Goal: Use online tool/utility: Utilize a website feature to perform a specific function

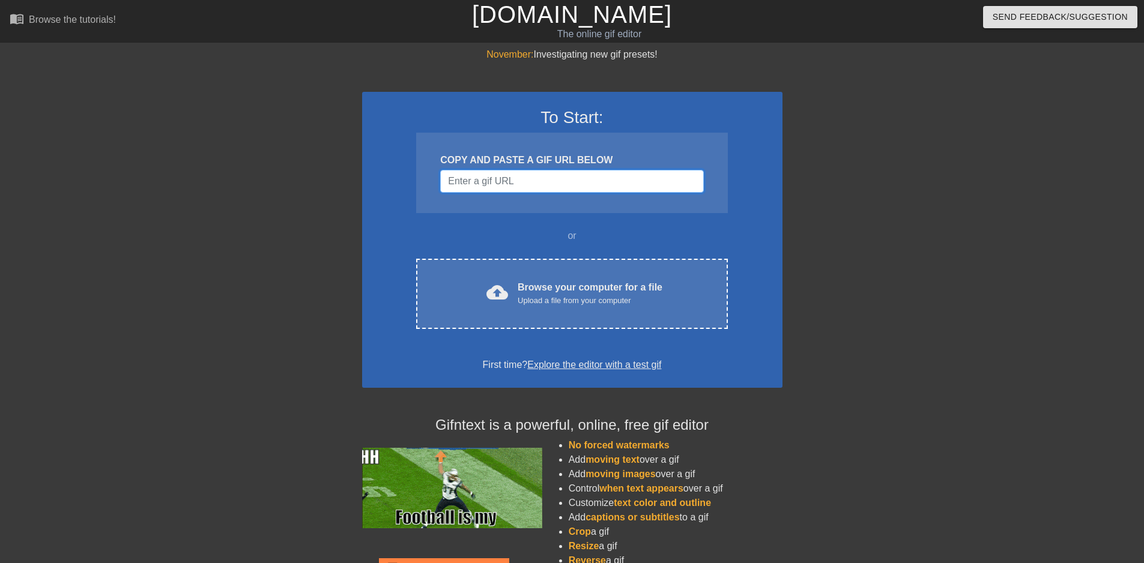
click at [515, 190] on input "Username" at bounding box center [571, 181] width 263 height 23
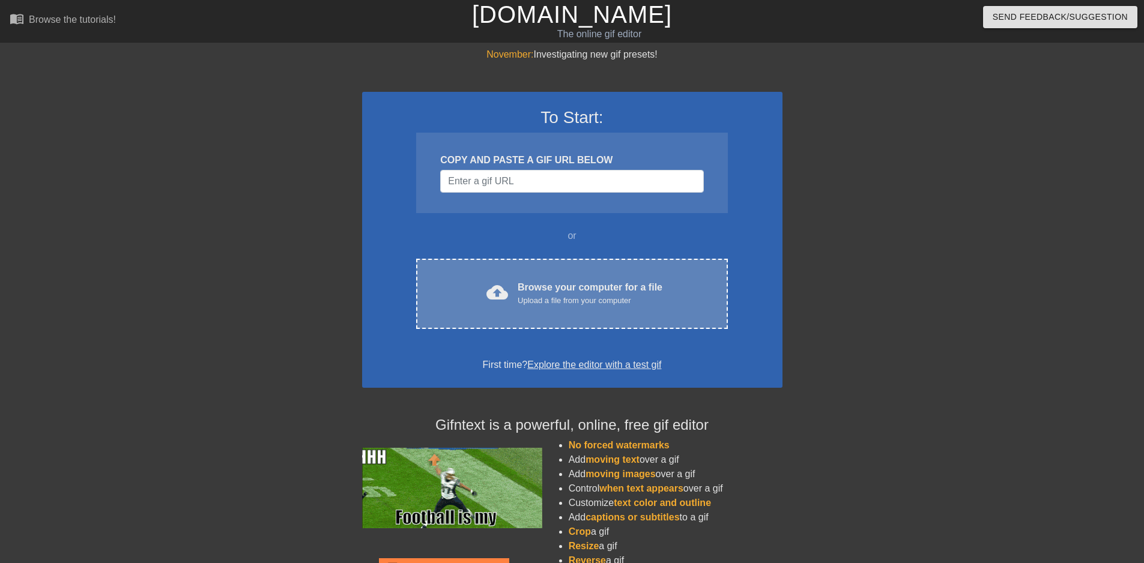
click at [531, 291] on div "Browse your computer for a file Upload a file from your computer" at bounding box center [590, 293] width 145 height 26
click at [521, 295] on div "Upload a file from your computer" at bounding box center [590, 301] width 145 height 12
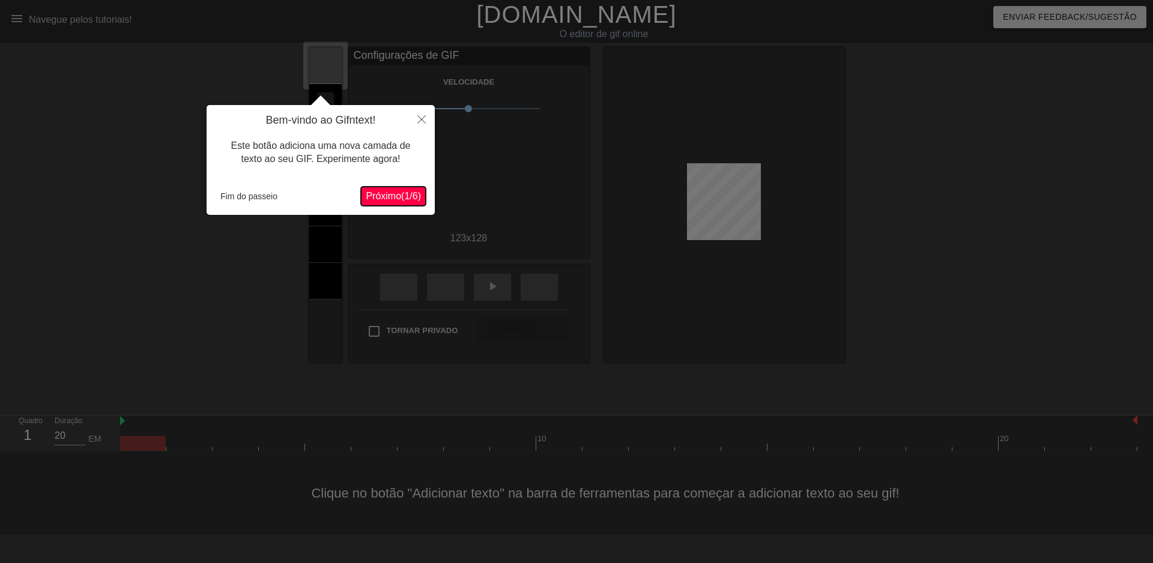
click at [388, 200] on font "Próximo" at bounding box center [383, 196] width 35 height 10
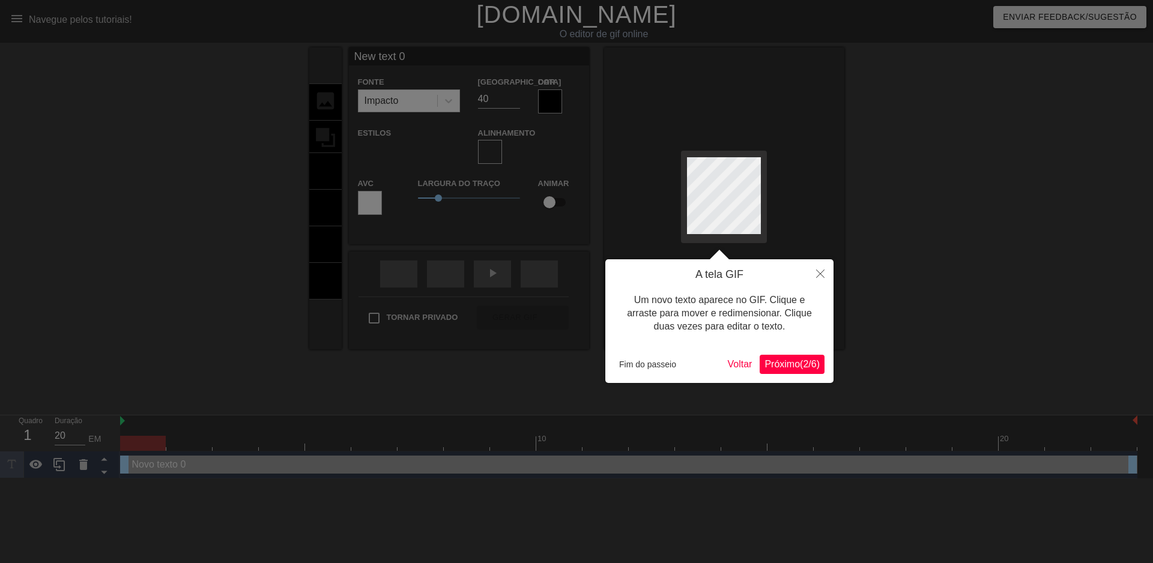
click at [803, 369] on font "2" at bounding box center [805, 364] width 5 height 10
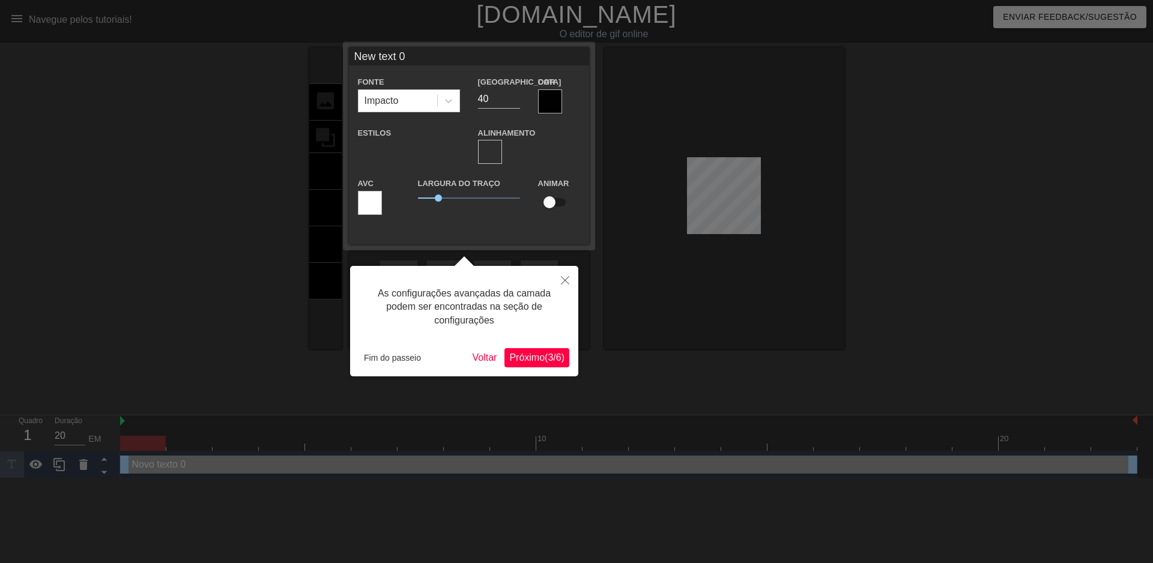
click at [553, 361] on font "/" at bounding box center [554, 357] width 2 height 10
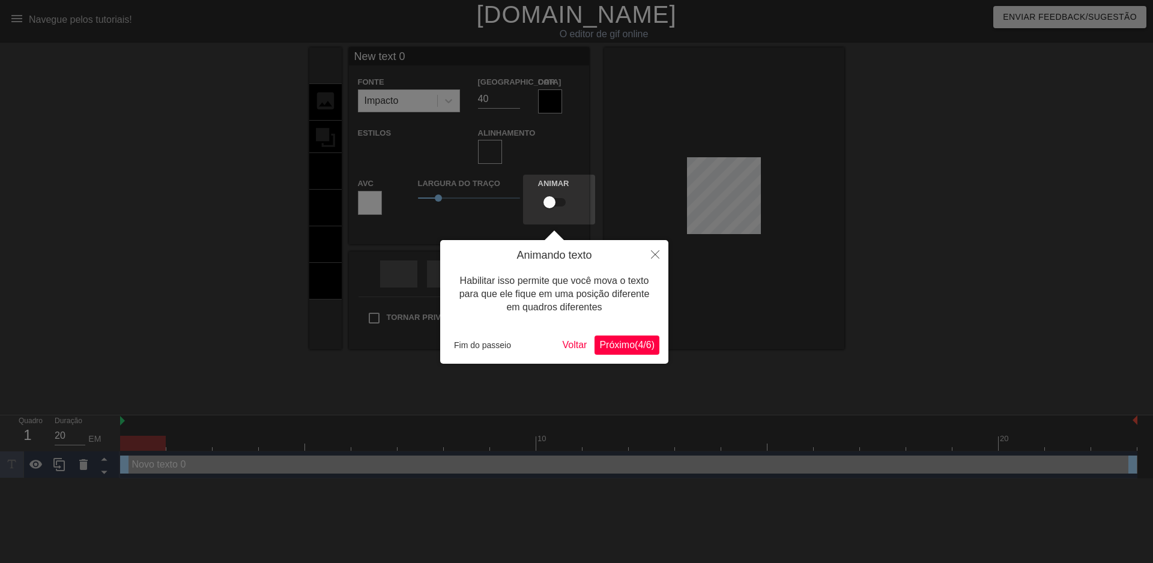
click at [635, 345] on font "(" at bounding box center [636, 345] width 3 height 10
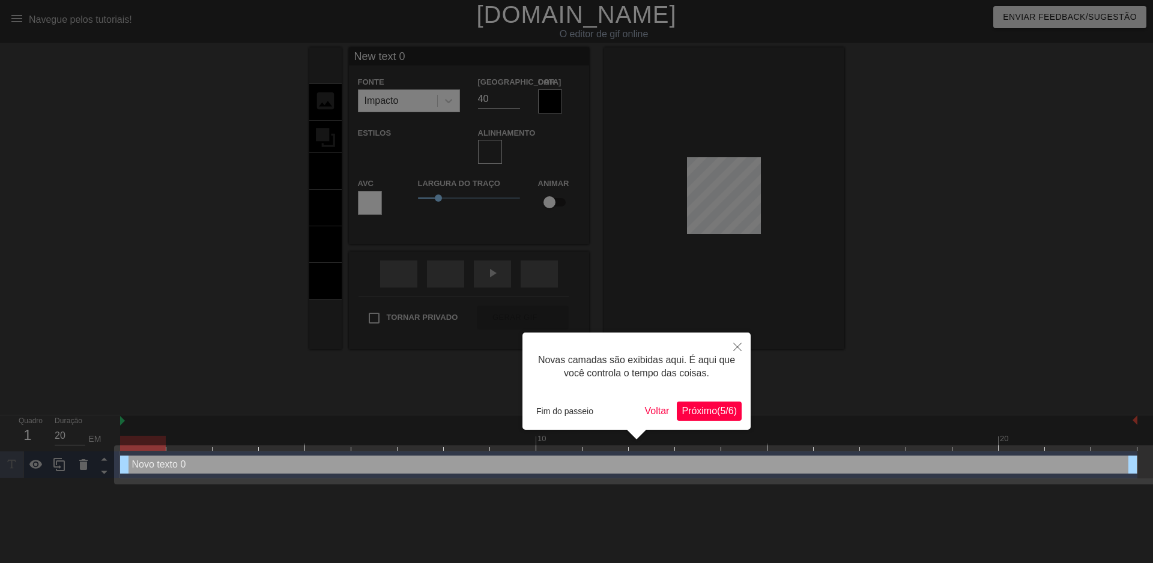
click at [725, 414] on font "/" at bounding box center [726, 411] width 2 height 10
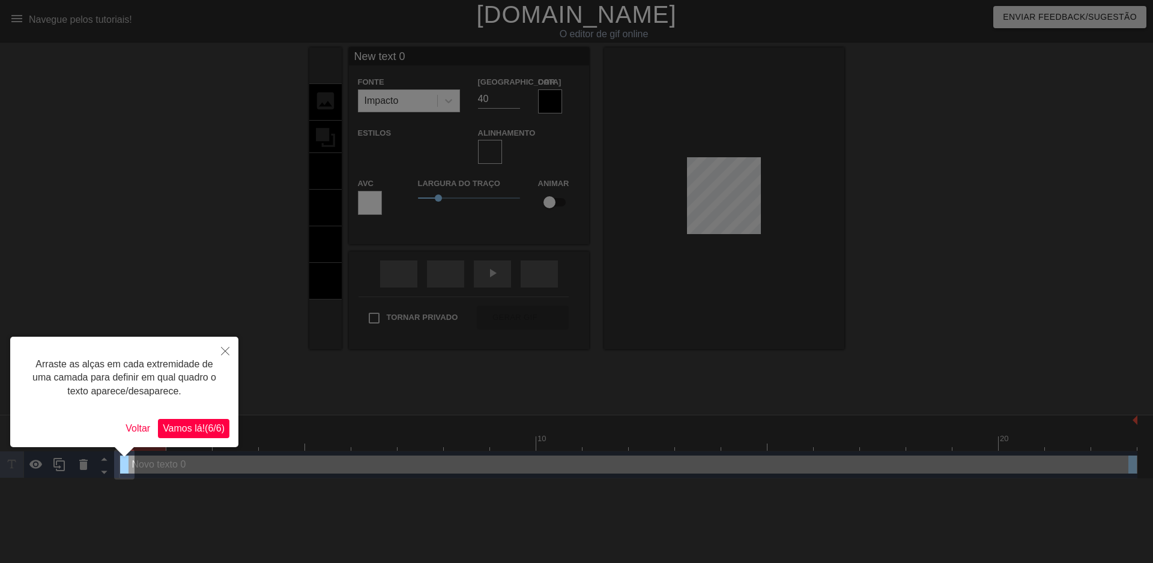
click at [208, 428] on font "6" at bounding box center [210, 428] width 5 height 10
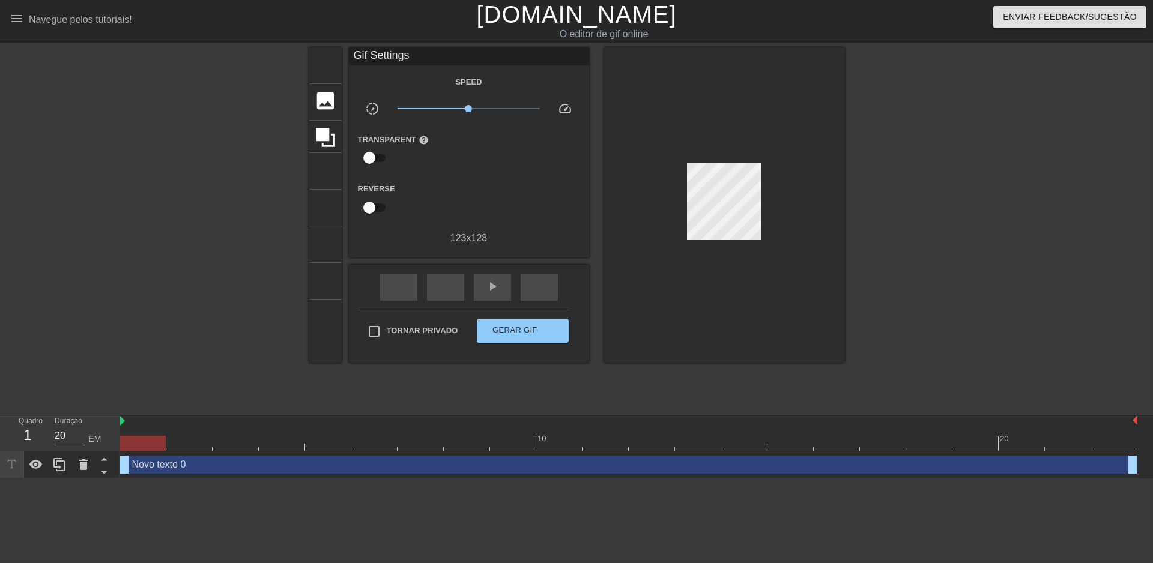
drag, startPoint x: 725, startPoint y: 156, endPoint x: 795, endPoint y: 166, distance: 70.4
click at [795, 166] on div at bounding box center [724, 204] width 240 height 315
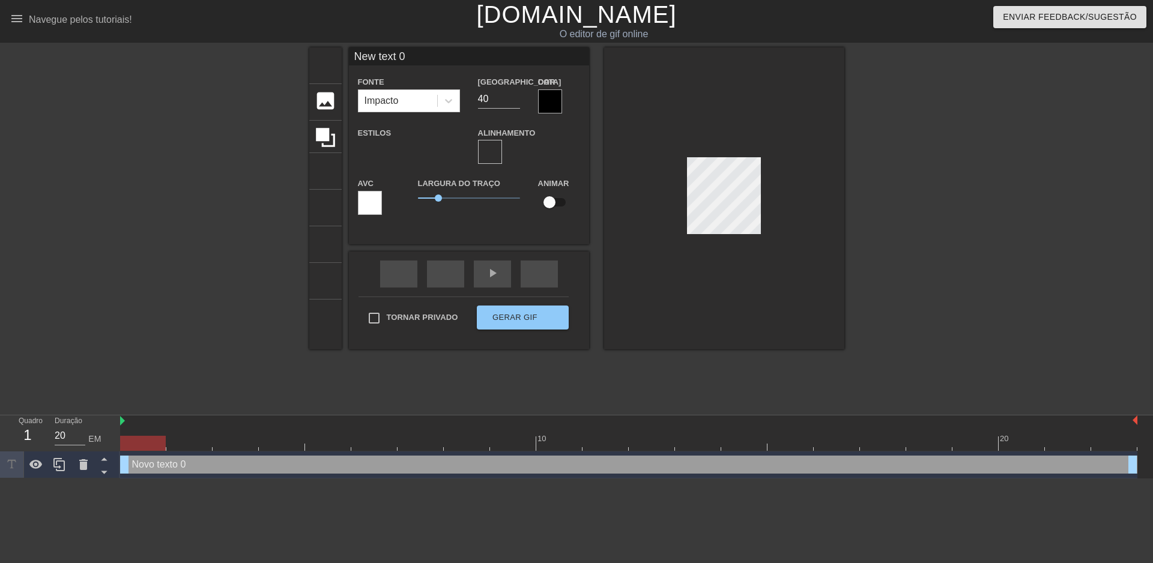
click at [710, 329] on div at bounding box center [724, 198] width 240 height 302
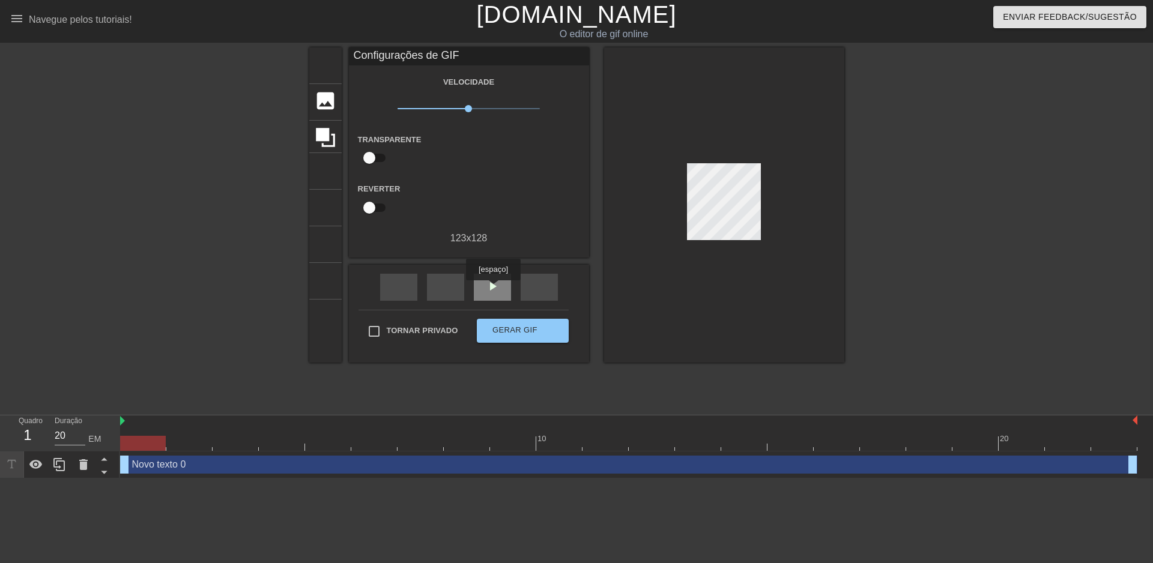
click at [493, 289] on font "play_arrow" at bounding box center [492, 286] width 14 height 14
click at [493, 289] on font "pausa" at bounding box center [521, 286] width 72 height 14
click at [375, 158] on input "checkbox" at bounding box center [369, 157] width 68 height 23
click at [375, 158] on input "checkbox" at bounding box center [380, 157] width 68 height 23
click at [375, 158] on input "checkbox" at bounding box center [369, 157] width 68 height 23
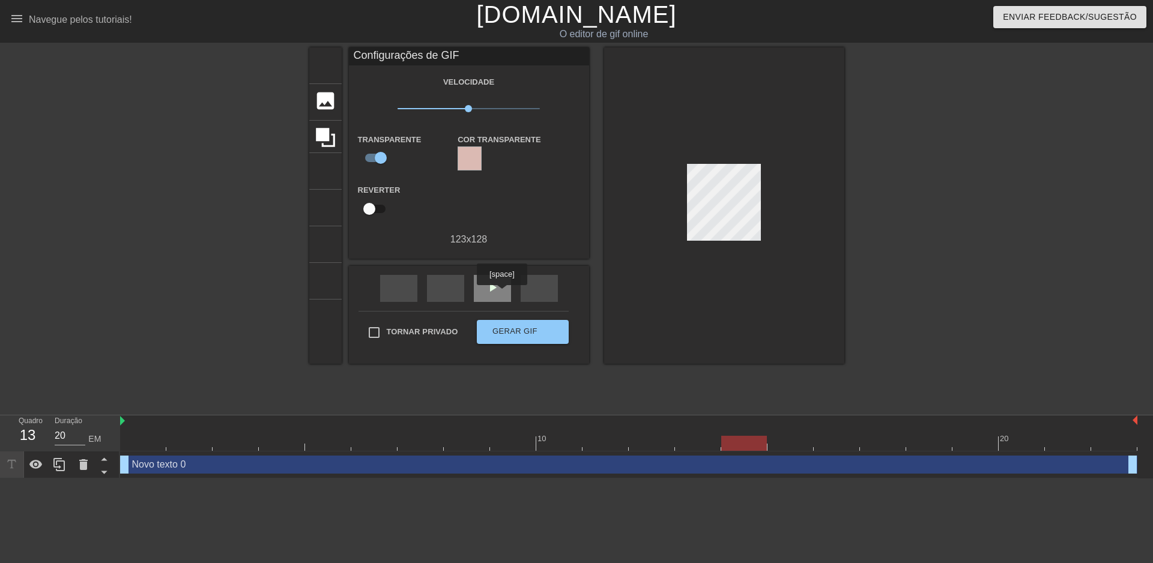
click at [501, 294] on div "play_arrow" at bounding box center [492, 288] width 37 height 27
click at [501, 294] on div "pausa" at bounding box center [492, 288] width 37 height 27
click at [374, 157] on input "checkbox" at bounding box center [380, 157] width 68 height 23
checkbox input "false"
click at [373, 205] on input "checkbox" at bounding box center [369, 207] width 68 height 23
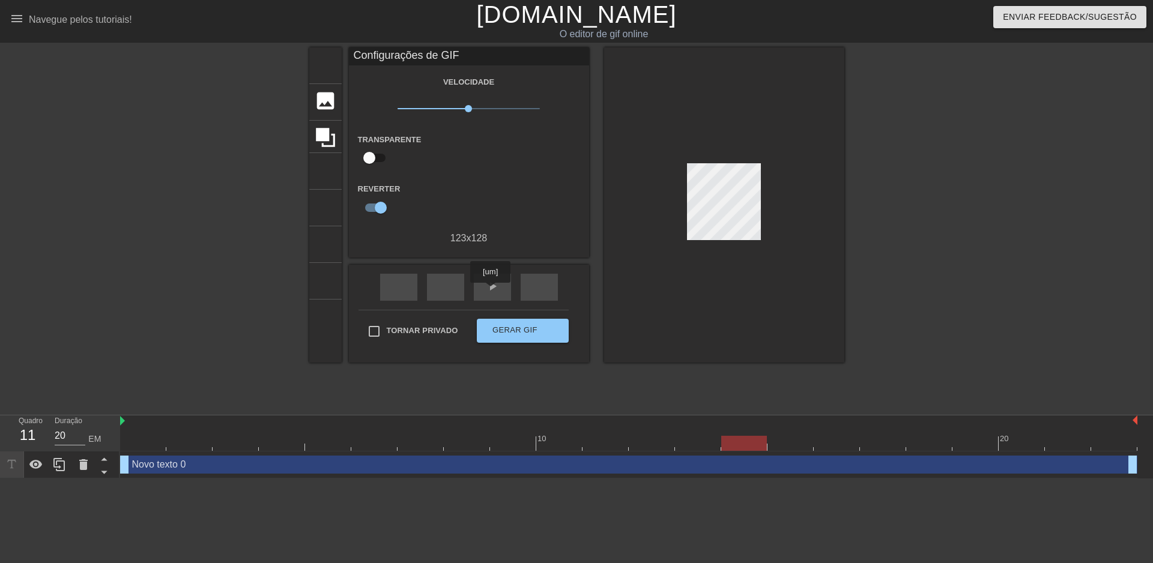
click at [491, 291] on font "play_arrow" at bounding box center [492, 286] width 14 height 14
click at [491, 291] on font "pausa" at bounding box center [521, 286] width 72 height 14
click at [370, 205] on input "checkbox" at bounding box center [380, 207] width 68 height 23
click at [376, 207] on input "checkbox" at bounding box center [369, 207] width 68 height 23
click at [488, 288] on font "play_arrow" at bounding box center [492, 286] width 14 height 14
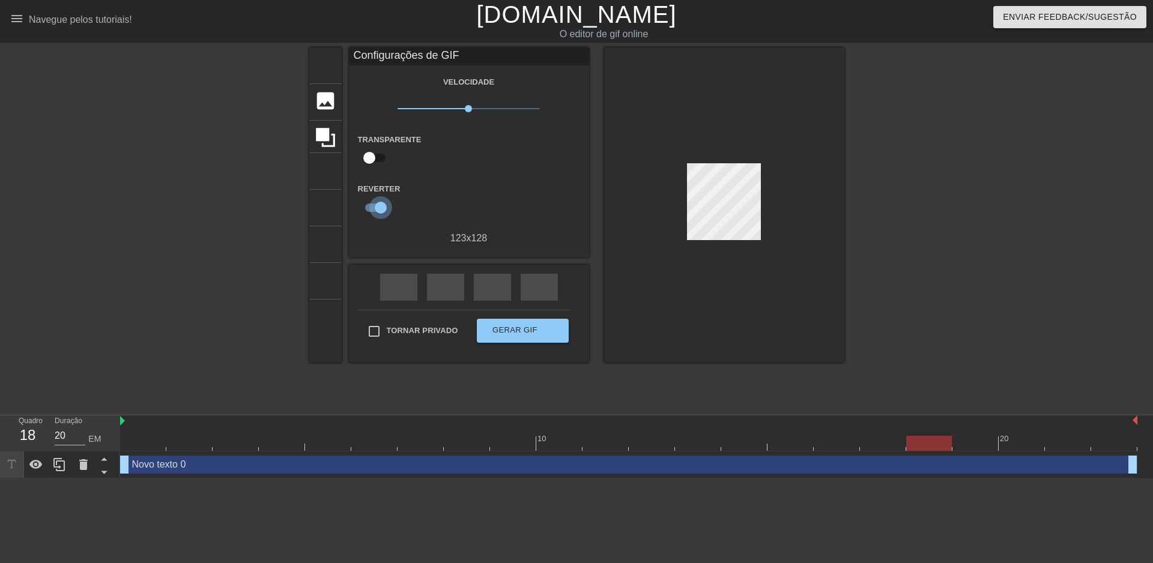
click at [376, 203] on input "checkbox" at bounding box center [380, 207] width 68 height 23
checkbox input "false"
click at [493, 292] on font "pausa" at bounding box center [521, 286] width 72 height 14
click at [325, 128] on icon at bounding box center [325, 137] width 19 height 19
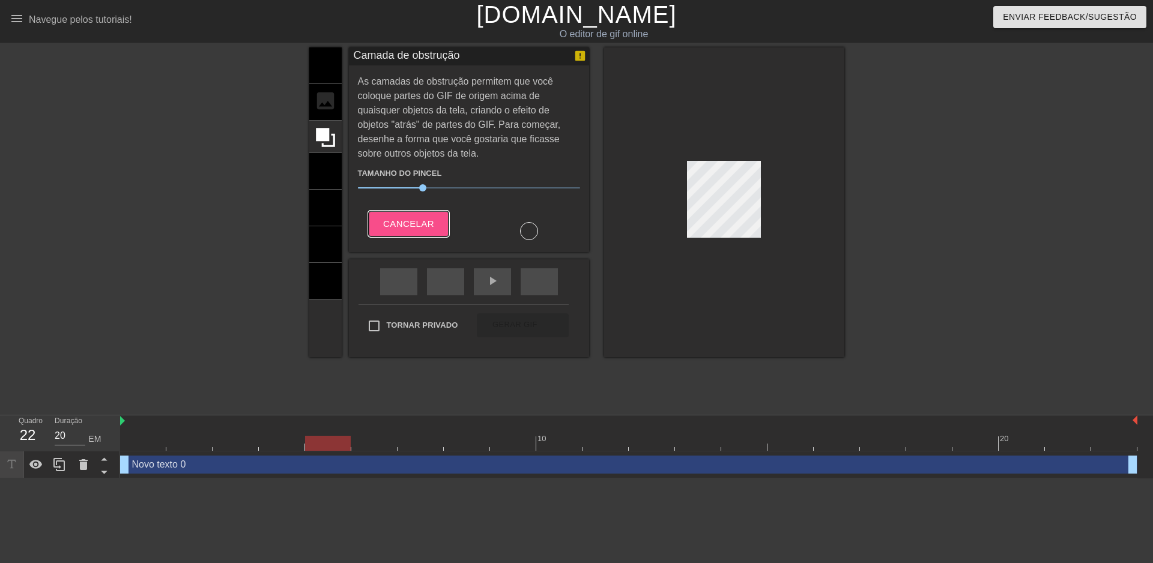
click at [409, 223] on font "Cancelar" at bounding box center [408, 224] width 51 height 10
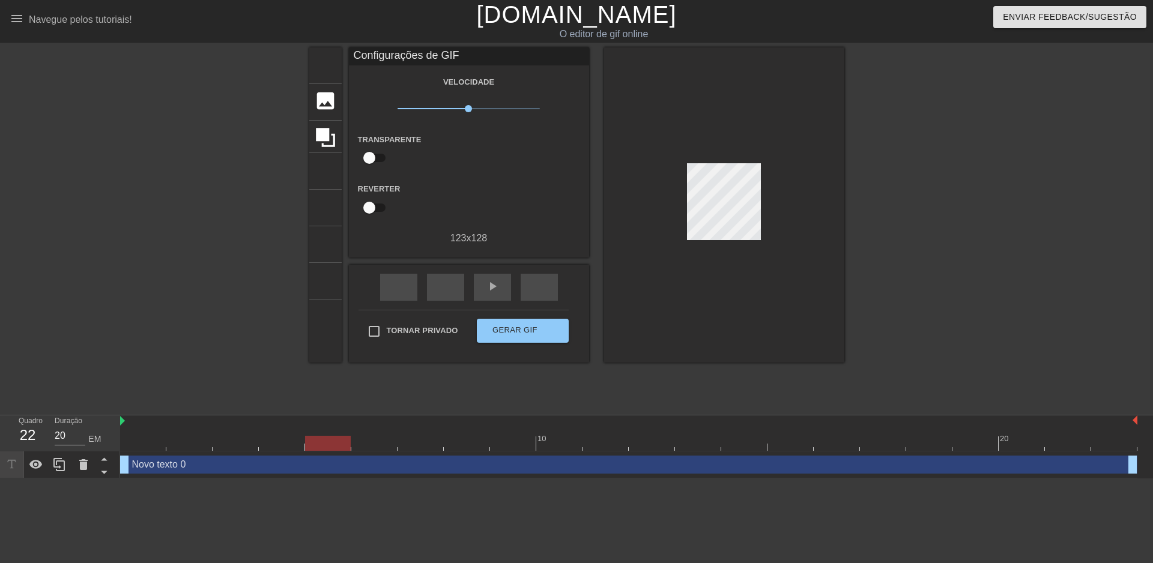
click at [462, 238] on font "123" at bounding box center [458, 238] width 16 height 10
click at [482, 240] on font "128" at bounding box center [479, 238] width 16 height 10
click at [468, 237] on font "x" at bounding box center [468, 238] width 5 height 10
click at [442, 289] on font "pular_anterior" at bounding box center [539, 286] width 202 height 14
click at [537, 292] on font "pular_próximo" at bounding box center [622, 286] width 180 height 14
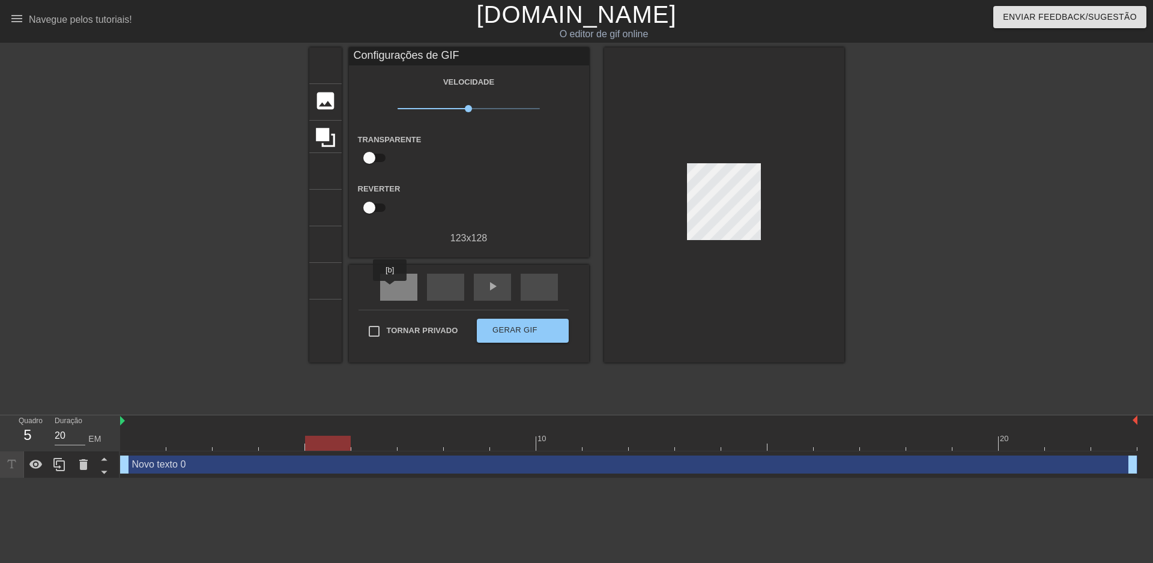
click at [390, 289] on div "retrocesso rápido" at bounding box center [398, 287] width 37 height 27
click at [330, 139] on icon at bounding box center [325, 137] width 23 height 23
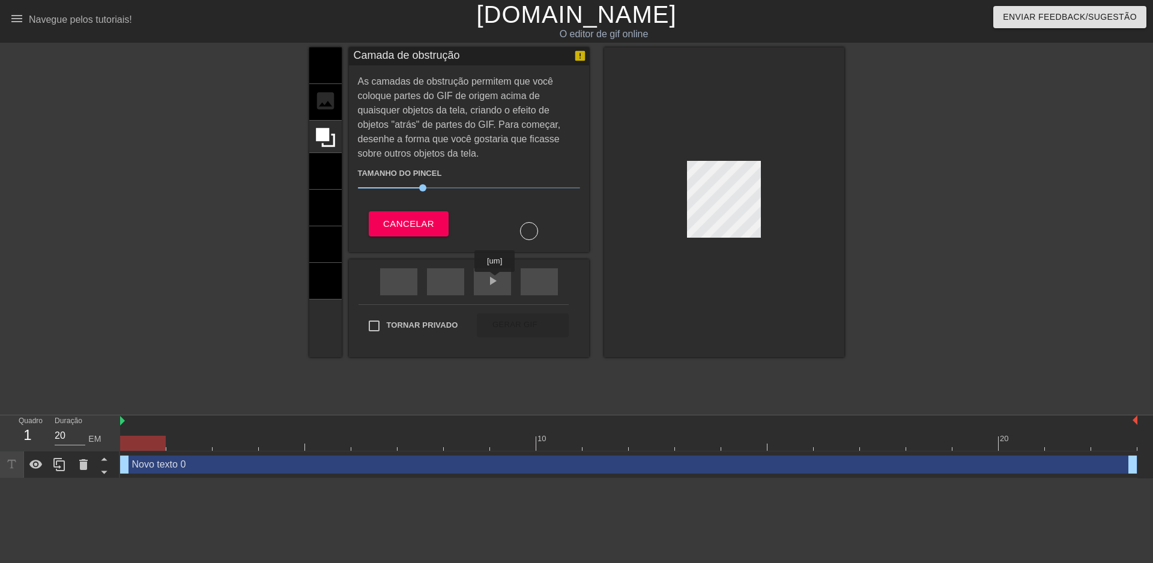
click at [495, 280] on font "play_arrow" at bounding box center [492, 281] width 14 height 14
drag, startPoint x: 421, startPoint y: 184, endPoint x: 344, endPoint y: 222, distance: 85.7
click at [345, 222] on div "título adicionar_círculo imagem adicionar_círculo cortar tamanho_da_foto_seleci…" at bounding box center [576, 200] width 535 height 306
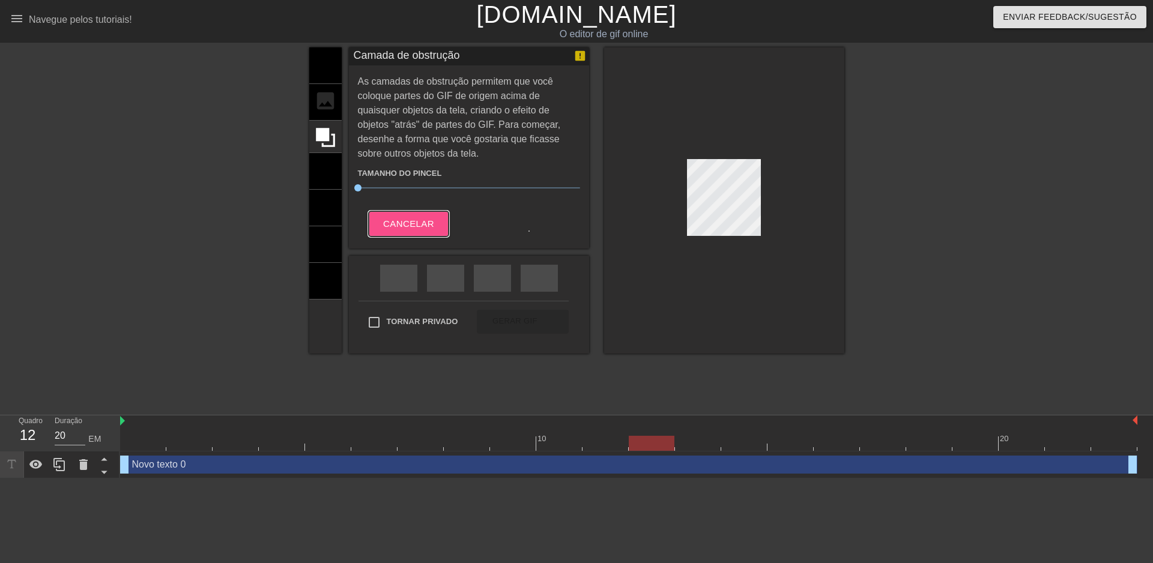
click at [411, 223] on font "Cancelar" at bounding box center [408, 224] width 51 height 10
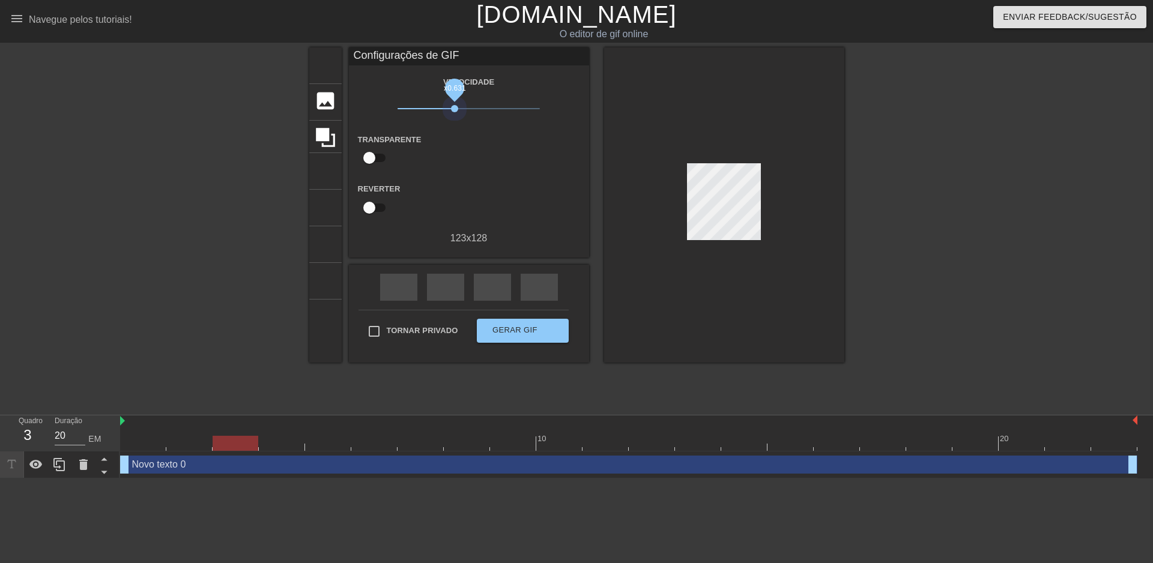
drag, startPoint x: 468, startPoint y: 109, endPoint x: 454, endPoint y: 118, distance: 16.2
click at [454, 118] on div "x0.631" at bounding box center [468, 110] width 160 height 19
drag, startPoint x: 469, startPoint y: 107, endPoint x: 451, endPoint y: 142, distance: 38.7
click at [451, 142] on div "Transparente ajuda" at bounding box center [469, 151] width 240 height 38
click at [483, 238] on font "128" at bounding box center [479, 238] width 16 height 10
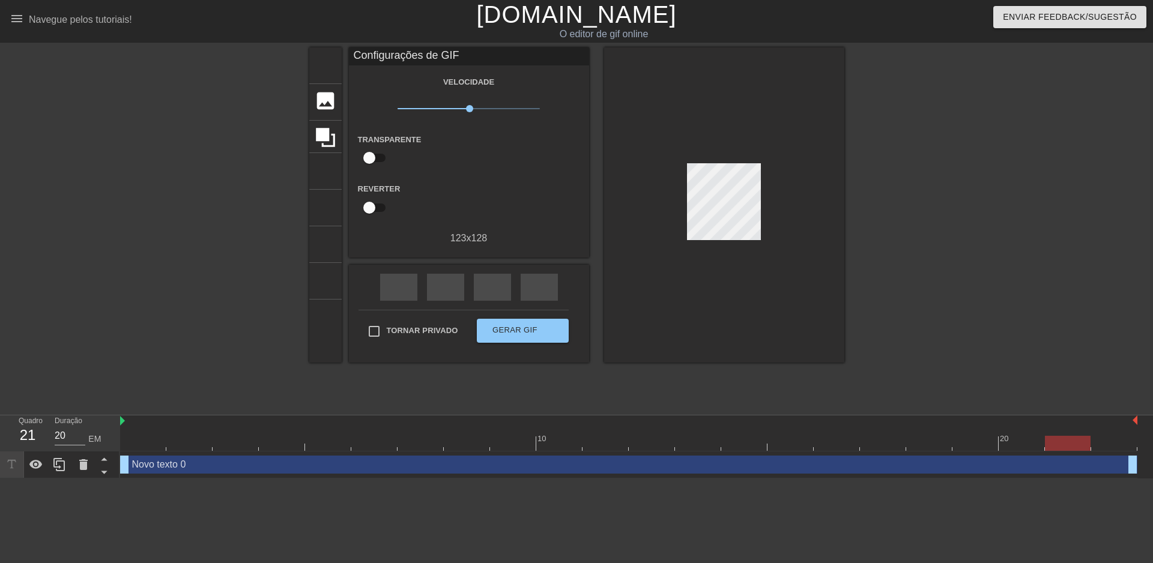
click at [483, 241] on font "128" at bounding box center [479, 238] width 16 height 10
click at [476, 234] on font "128" at bounding box center [479, 238] width 16 height 10
click at [475, 234] on font "128" at bounding box center [479, 238] width 16 height 10
click at [373, 204] on input "checkbox" at bounding box center [369, 207] width 68 height 23
click at [479, 243] on font "128" at bounding box center [479, 238] width 16 height 10
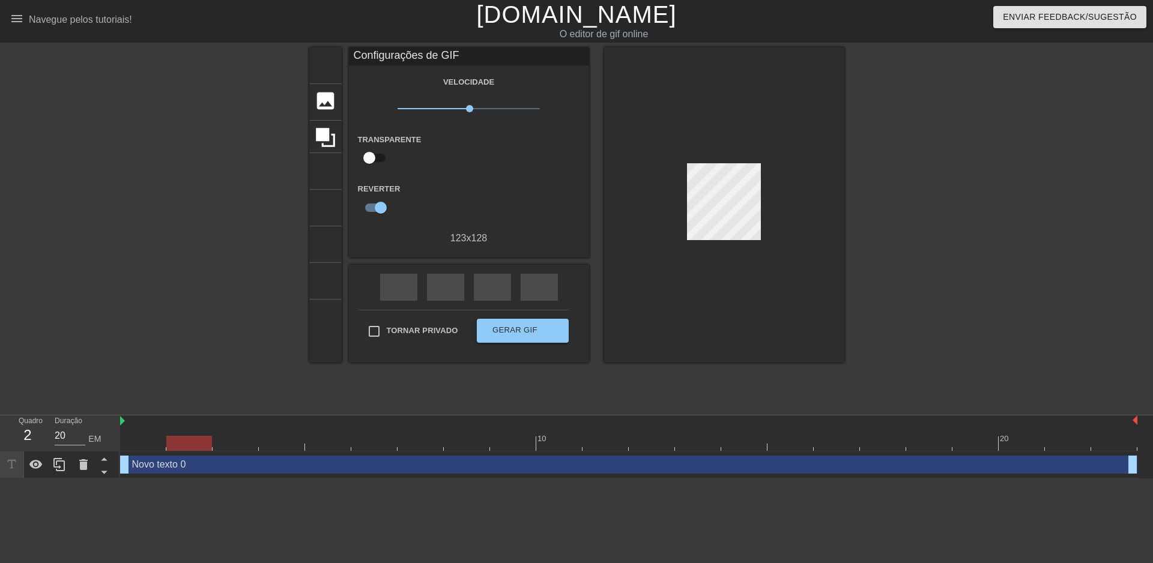
click at [479, 243] on font "128" at bounding box center [479, 238] width 16 height 10
click at [379, 209] on input "checkbox" at bounding box center [380, 207] width 68 height 23
checkbox input "false"
click at [377, 329] on input "Tornar privado" at bounding box center [373, 331] width 25 height 25
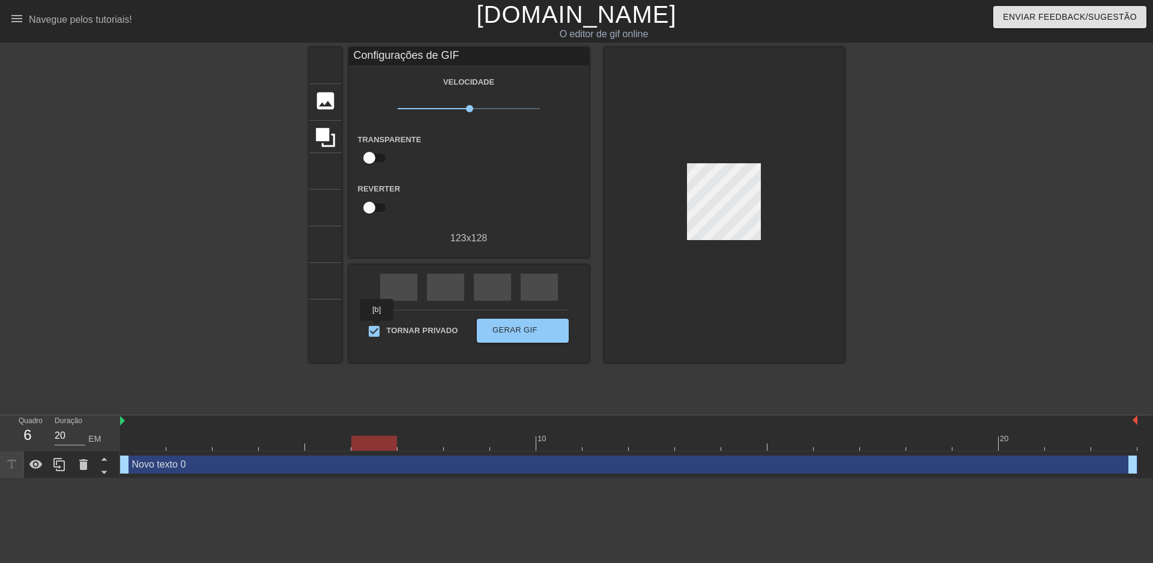
checkbox input "false"
click at [325, 106] on font "imagem" at bounding box center [337, 100] width 46 height 23
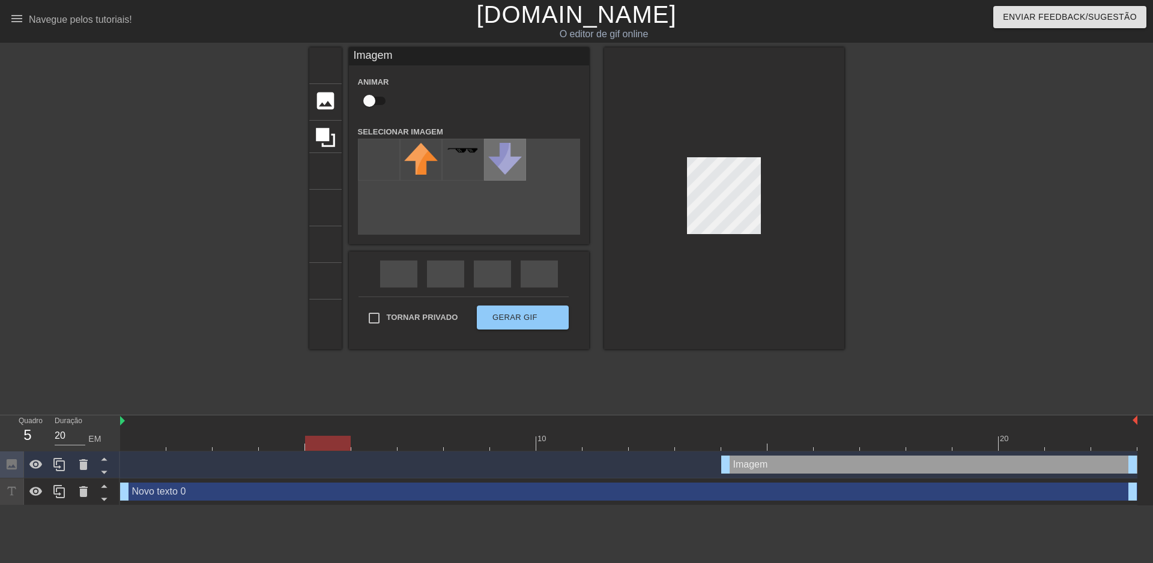
click at [506, 162] on img at bounding box center [505, 159] width 34 height 32
click at [422, 157] on img at bounding box center [421, 159] width 34 height 32
click at [471, 160] on div at bounding box center [463, 160] width 42 height 42
click at [382, 160] on input "file" at bounding box center [378, 159] width 41 height 41
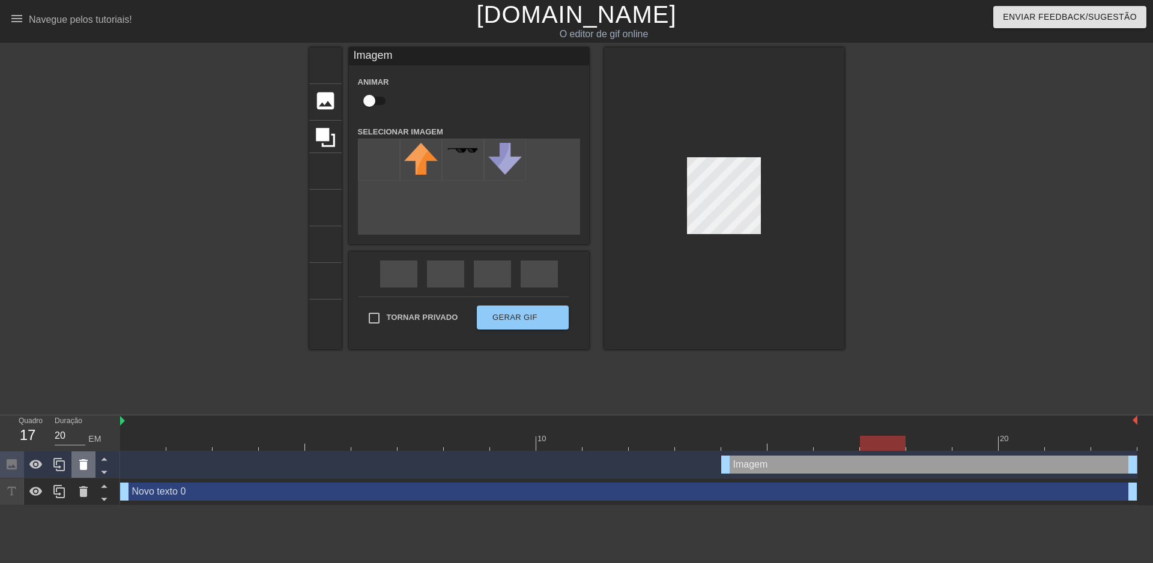
click at [82, 461] on icon at bounding box center [83, 464] width 8 height 11
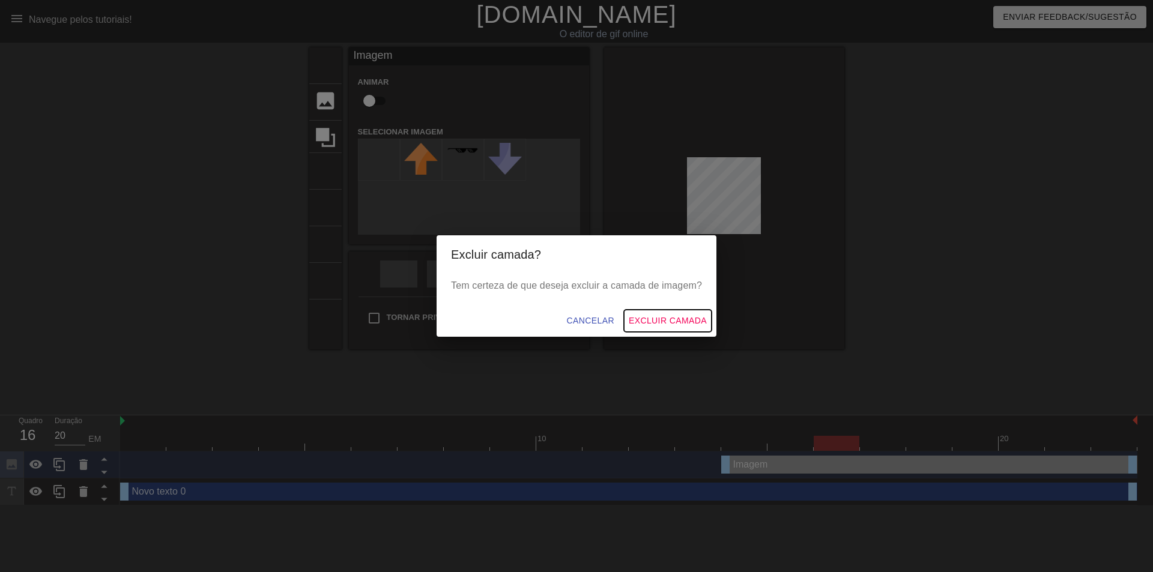
click at [685, 322] on font "Excluir camada" at bounding box center [668, 321] width 78 height 10
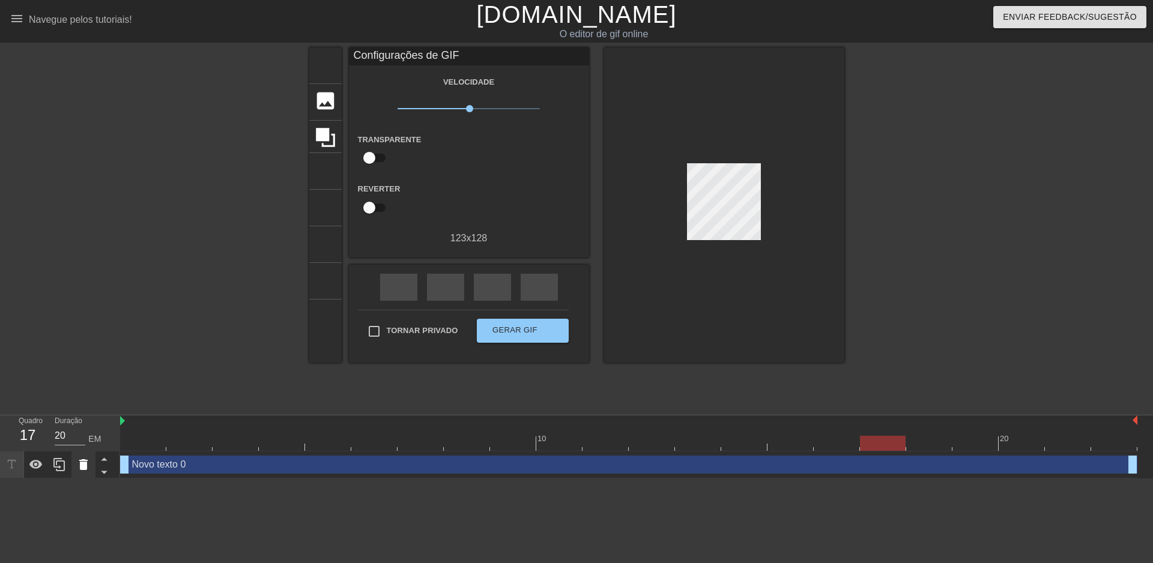
click at [79, 471] on icon at bounding box center [83, 464] width 14 height 14
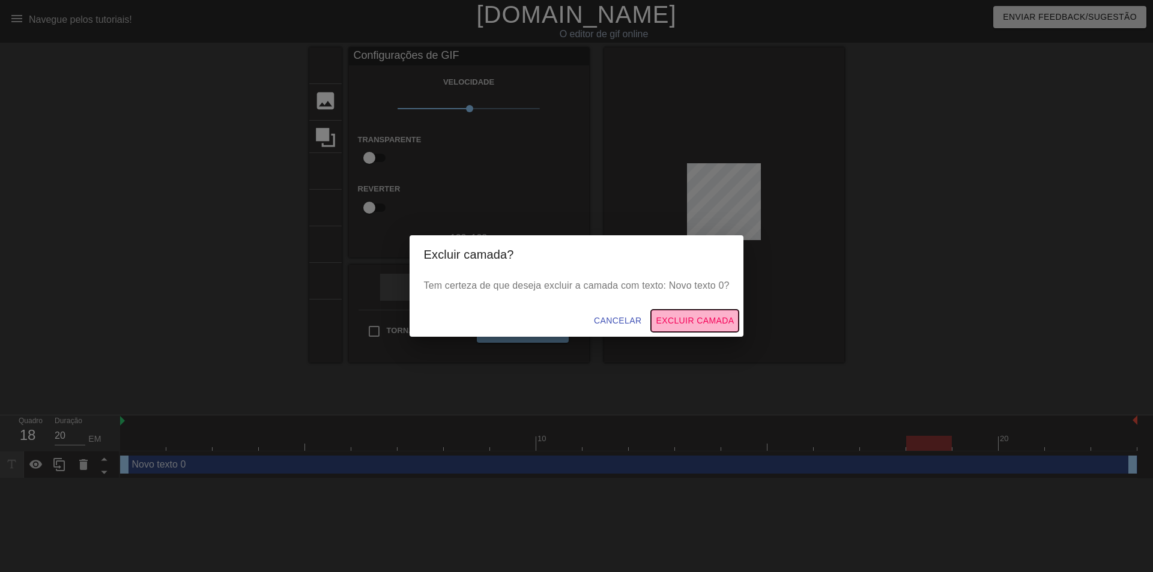
click at [708, 318] on font "Excluir camada" at bounding box center [695, 321] width 78 height 10
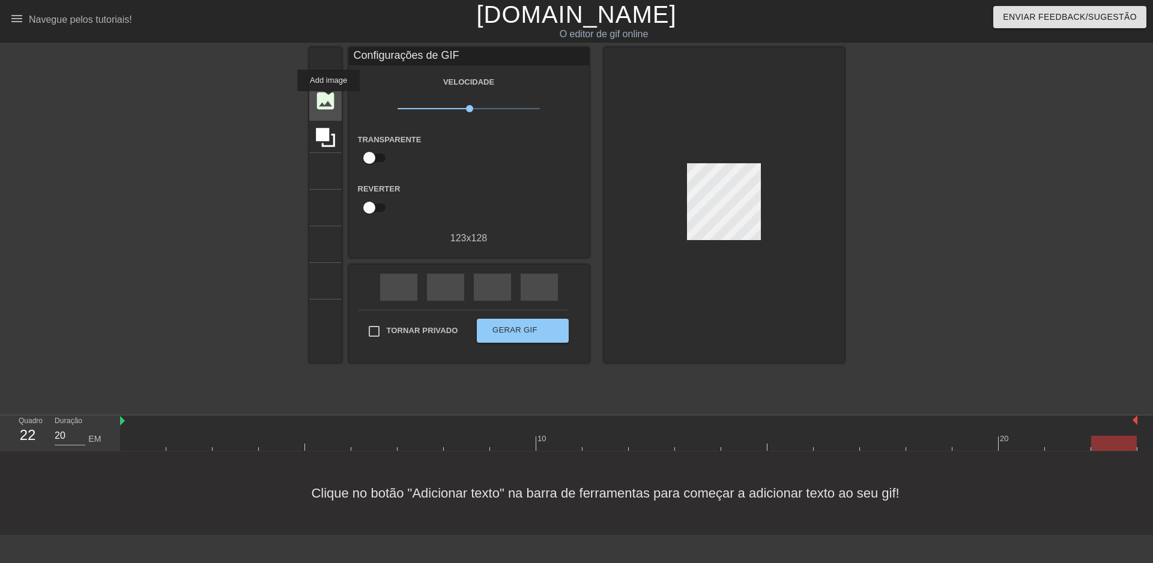
click at [328, 100] on font "imagem" at bounding box center [337, 100] width 46 height 23
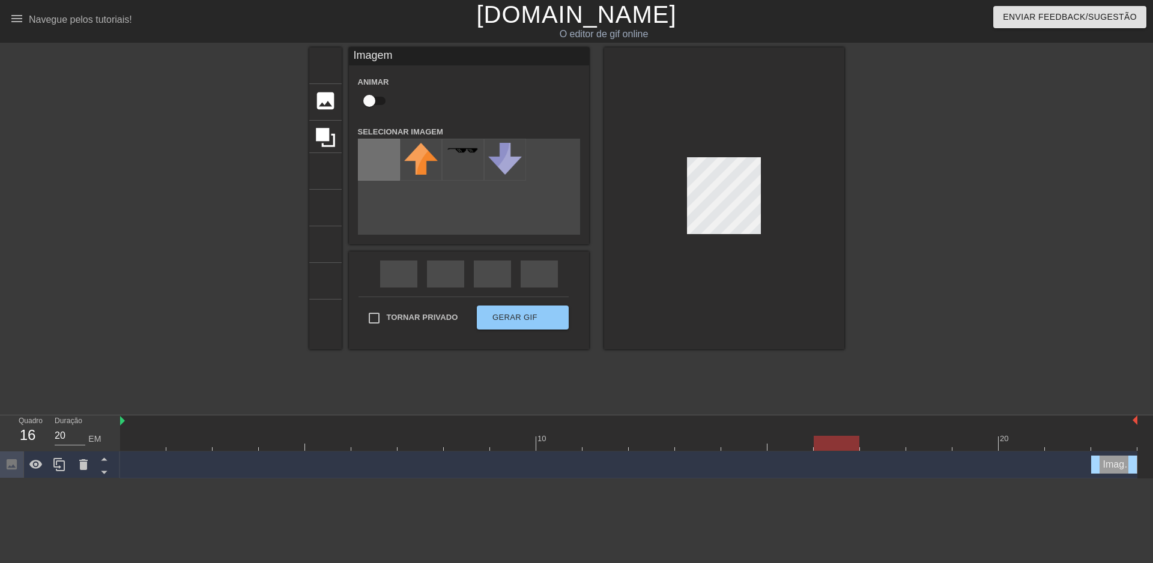
click at [382, 160] on input "file" at bounding box center [378, 159] width 41 height 41
type input "C:\fakepath\kumapls-anime.gif"
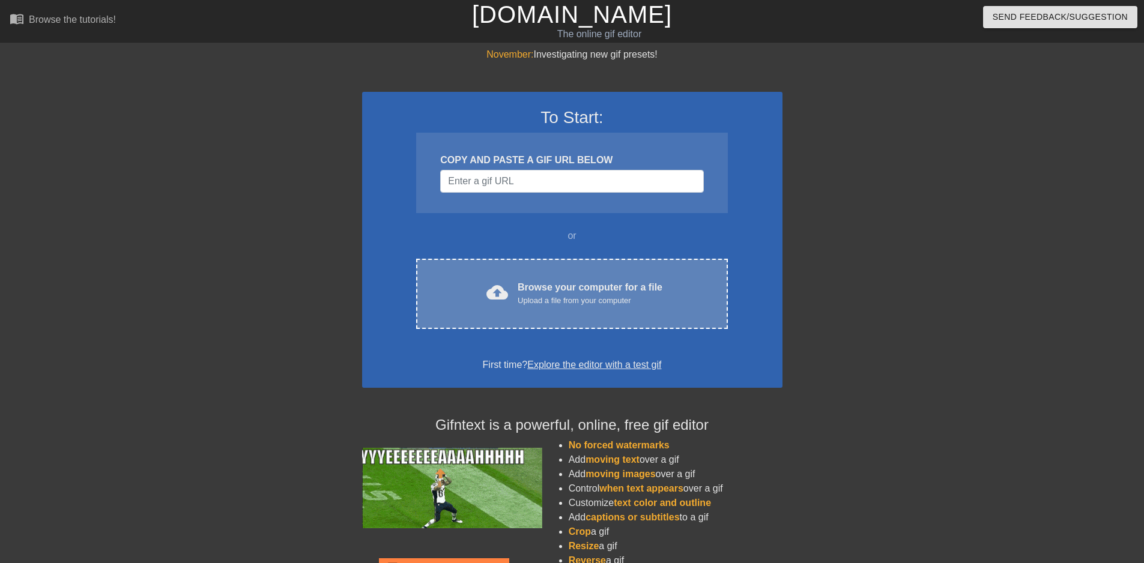
click at [567, 302] on div "Upload a file from your computer" at bounding box center [590, 301] width 145 height 12
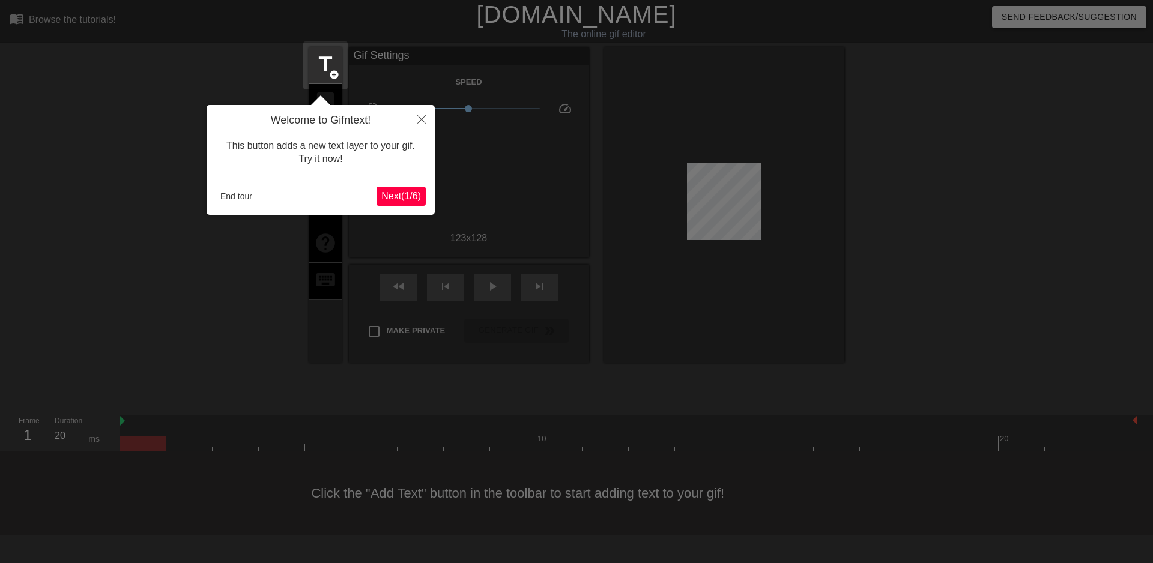
click at [397, 199] on span "Next ( 1 / 6 )" at bounding box center [401, 196] width 40 height 10
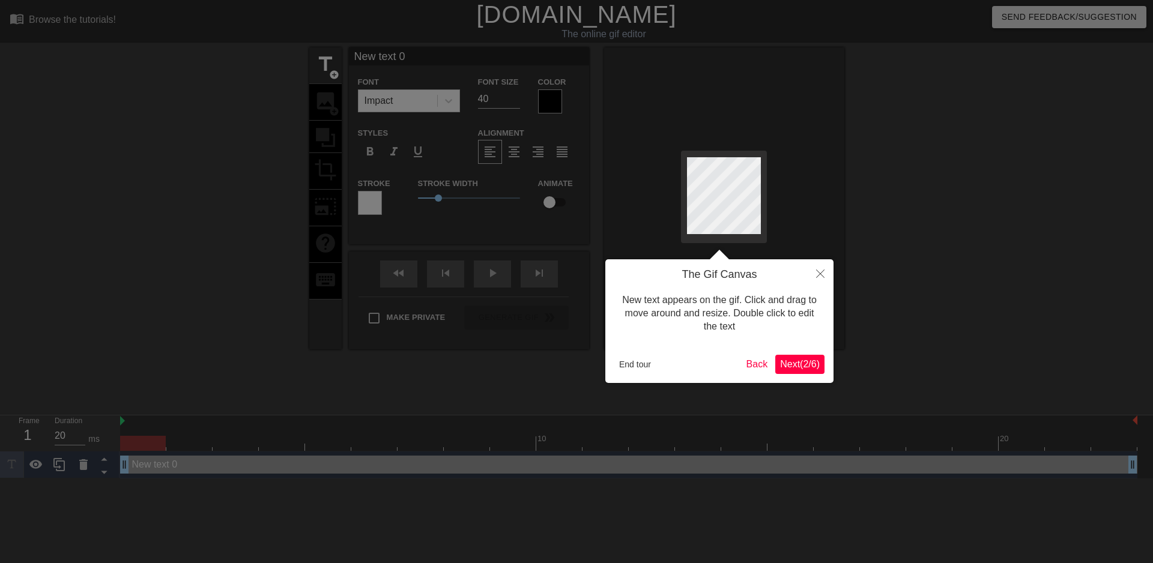
click at [812, 365] on span "Next ( 2 / 6 )" at bounding box center [800, 364] width 40 height 10
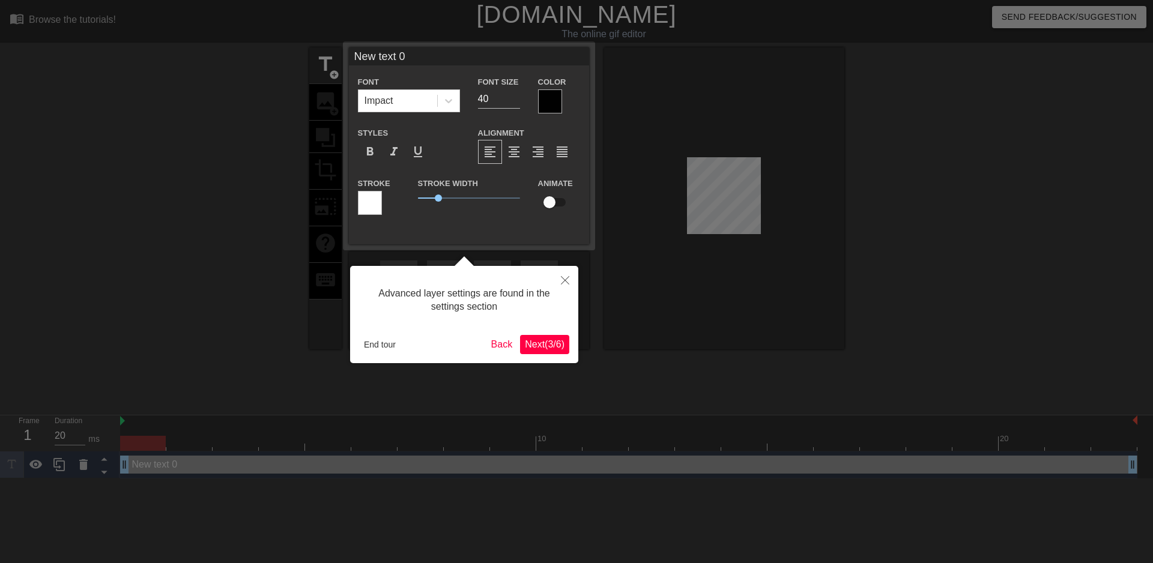
click at [552, 344] on span "Next ( 3 / 6 )" at bounding box center [545, 344] width 40 height 10
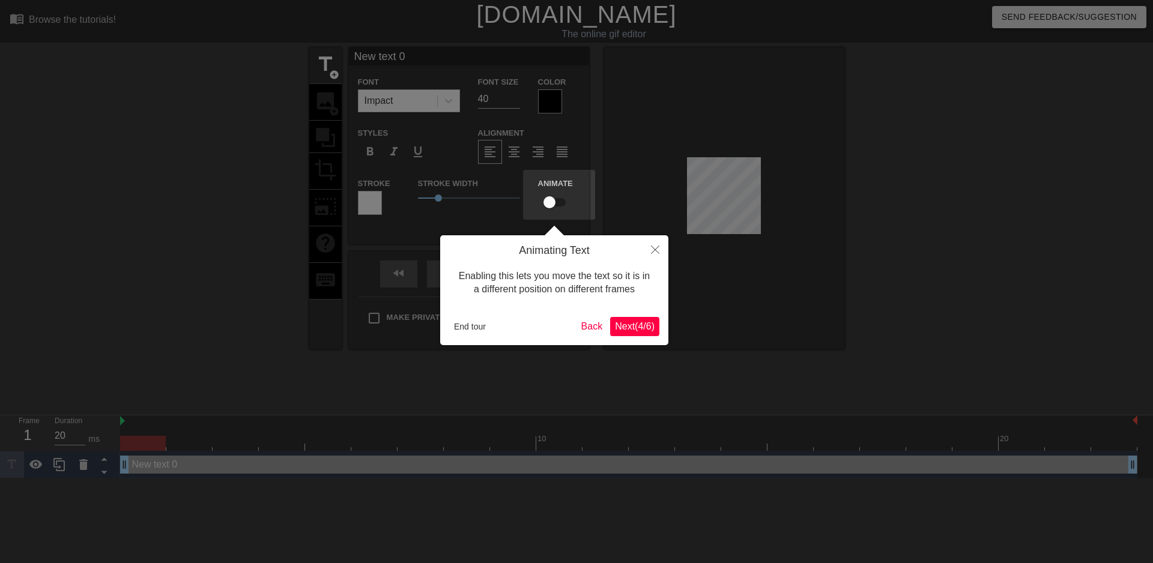
click at [629, 325] on span "Next ( 4 / 6 )" at bounding box center [635, 326] width 40 height 10
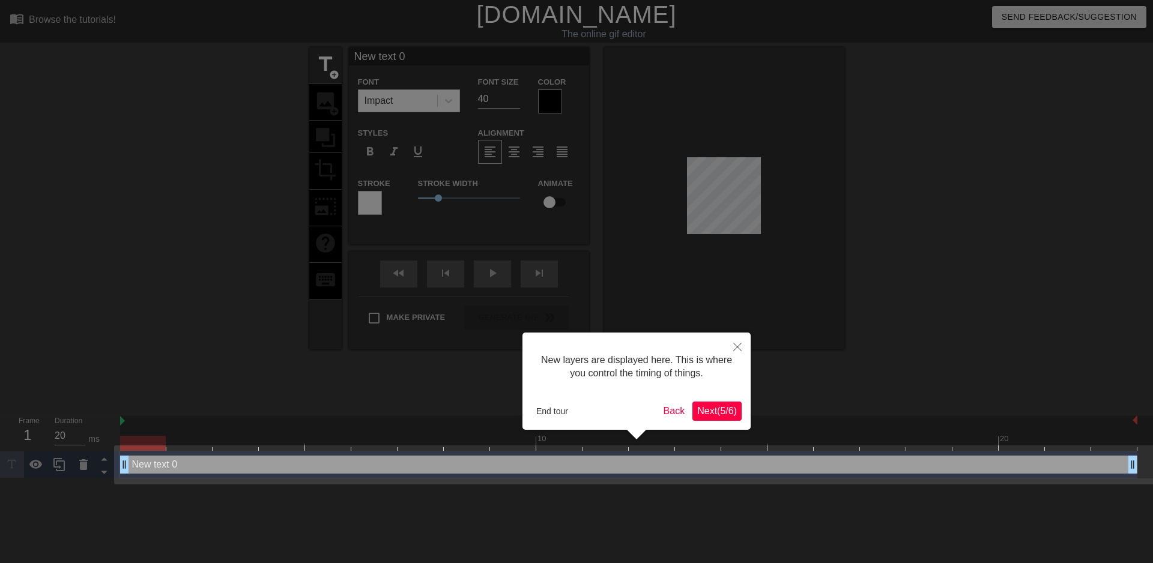
click at [722, 415] on span "Next ( 5 / 6 )" at bounding box center [717, 411] width 40 height 10
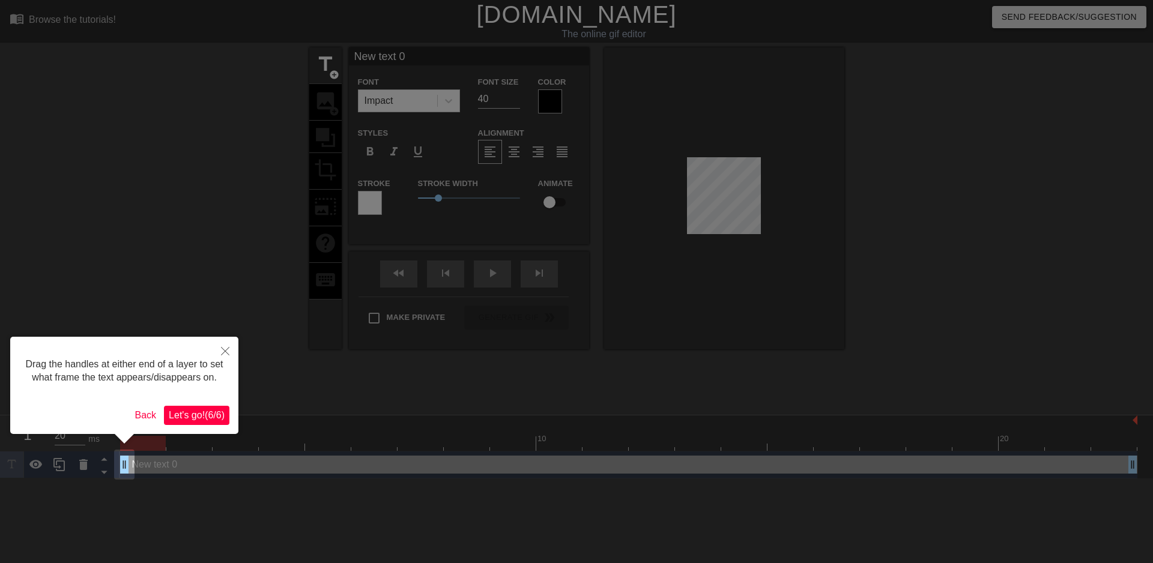
click at [201, 417] on span "Let's go! ( 6 / 6 )" at bounding box center [197, 415] width 56 height 10
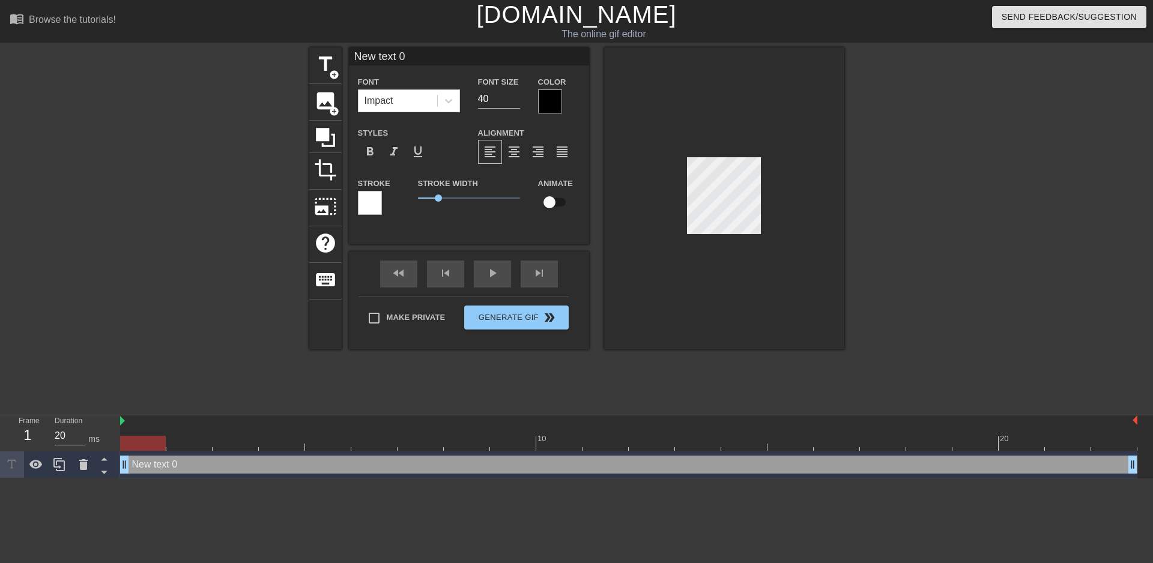
scroll to position [2, 3]
click at [762, 193] on div at bounding box center [724, 198] width 240 height 302
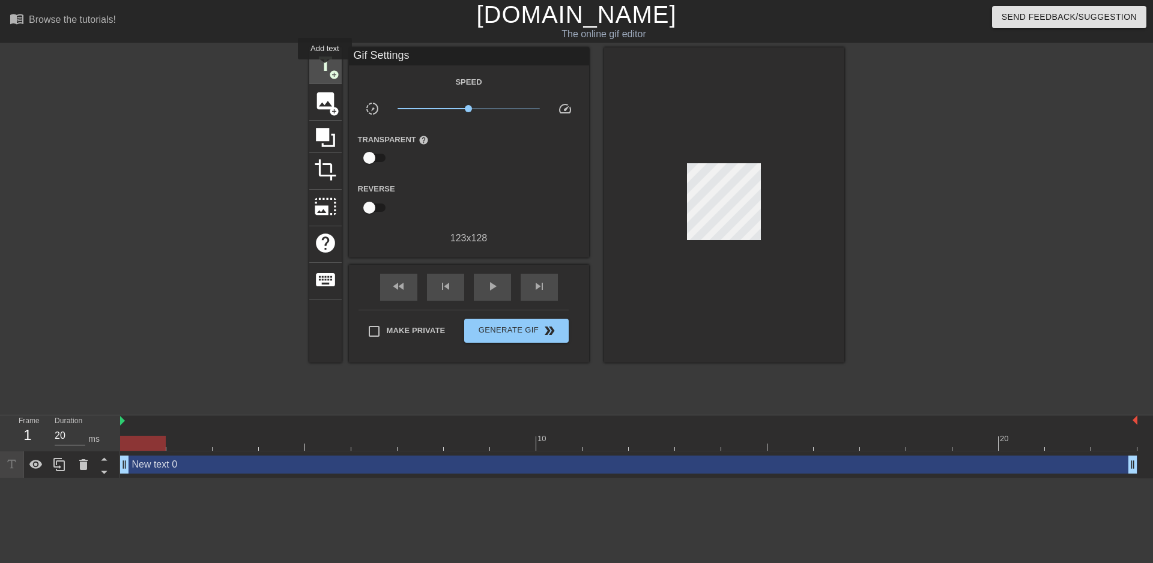
click at [325, 68] on span "title" at bounding box center [325, 64] width 23 height 23
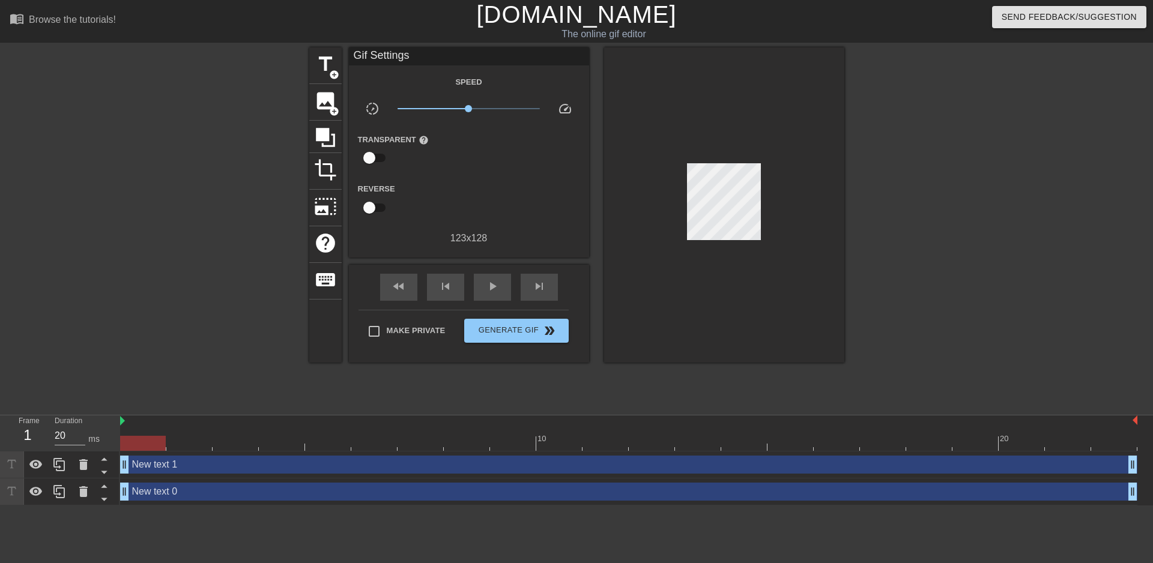
click at [694, 150] on div at bounding box center [724, 204] width 240 height 315
click at [725, 160] on div at bounding box center [724, 204] width 240 height 315
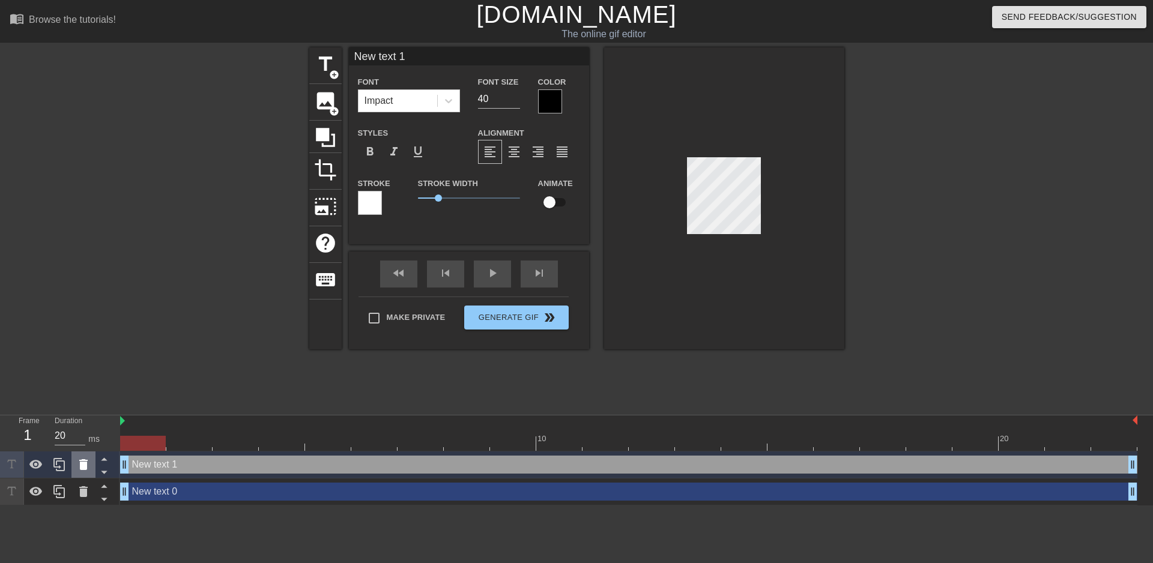
click at [85, 465] on icon at bounding box center [83, 464] width 8 height 11
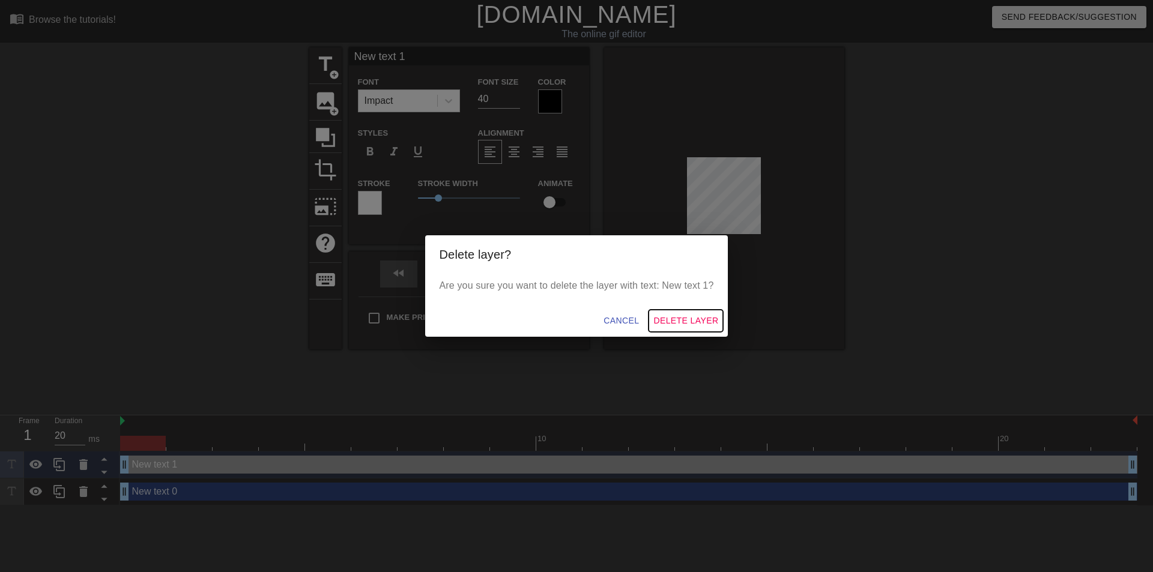
click at [665, 315] on span "Delete Layer" at bounding box center [685, 320] width 65 height 15
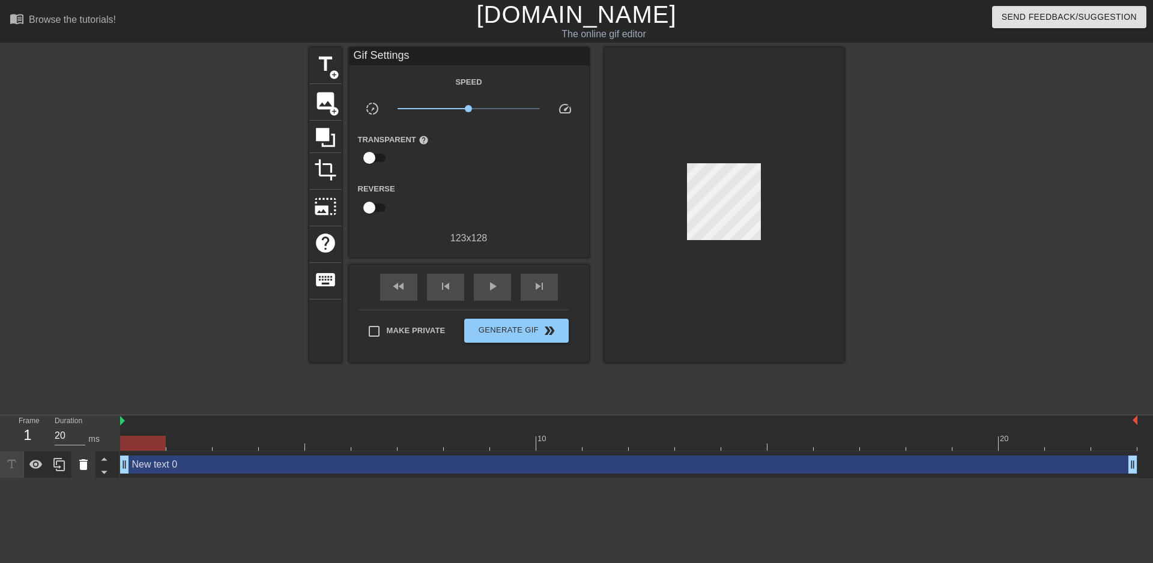
click at [83, 466] on icon at bounding box center [83, 464] width 8 height 11
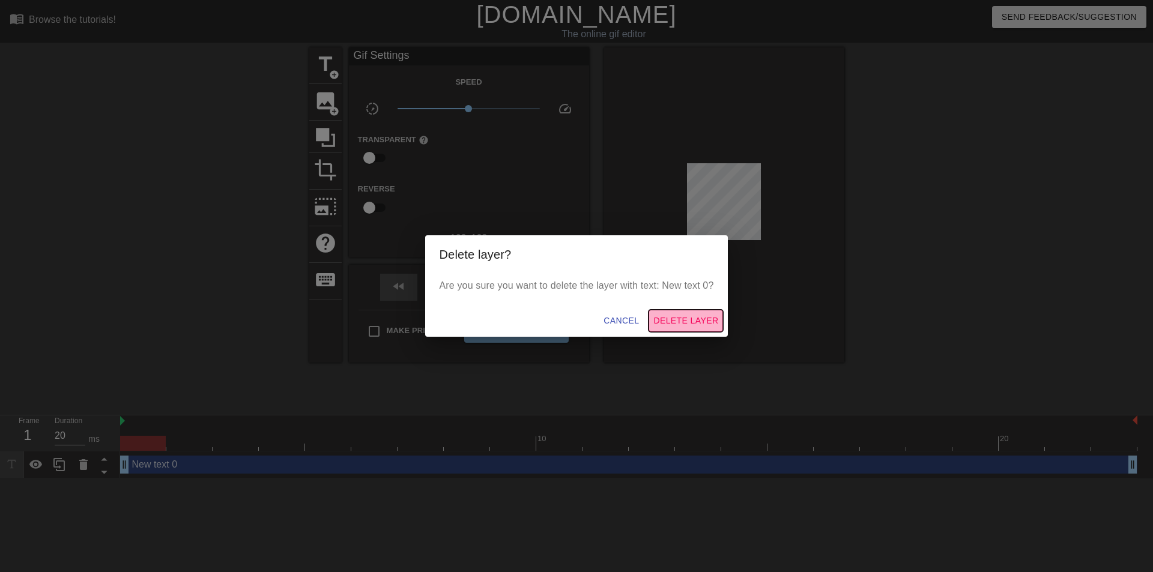
click at [696, 324] on span "Delete Layer" at bounding box center [685, 320] width 65 height 15
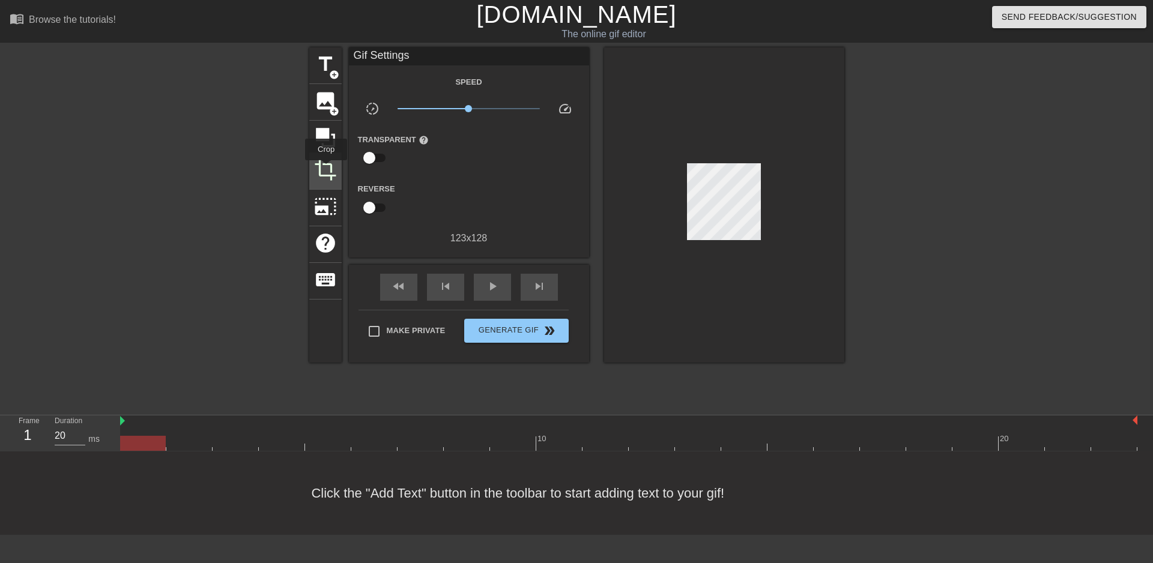
click at [326, 169] on span "crop" at bounding box center [325, 170] width 23 height 23
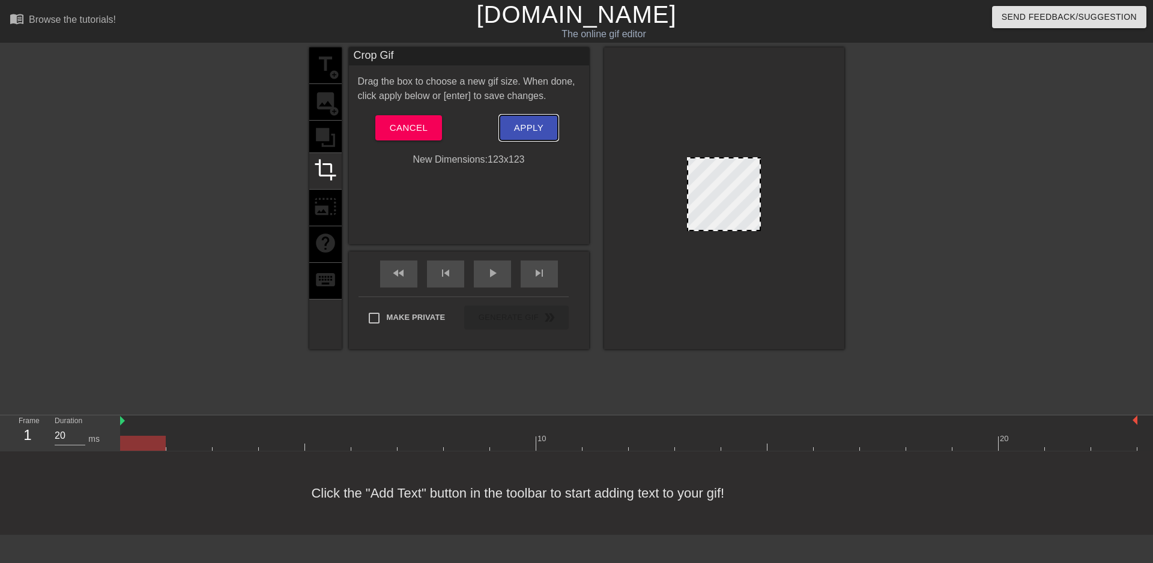
click at [531, 130] on span "Apply" at bounding box center [528, 128] width 29 height 16
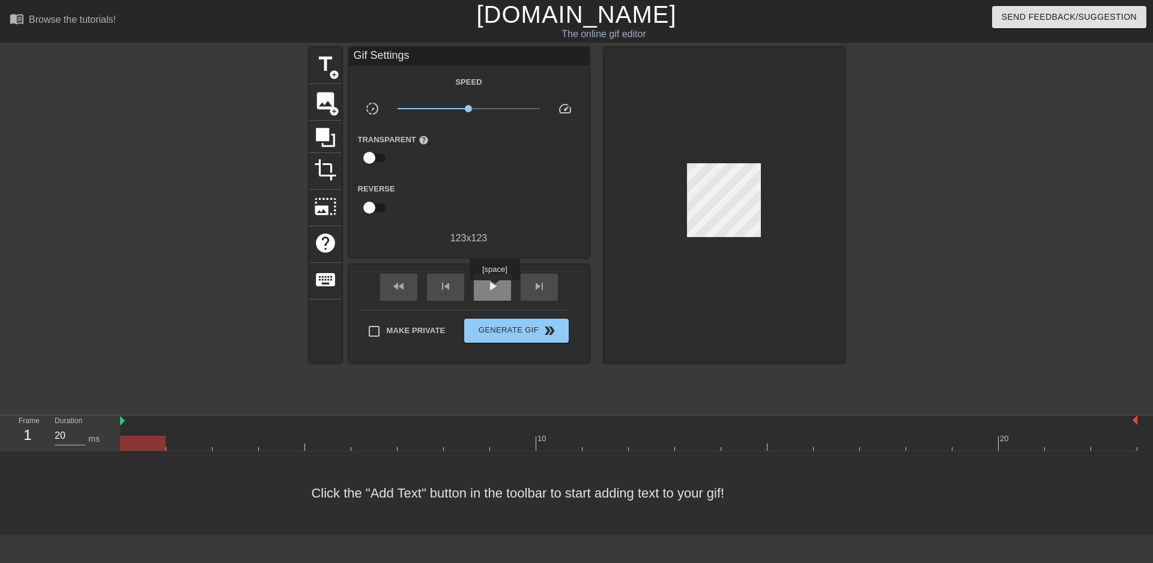
click at [494, 289] on span "play_arrow" at bounding box center [492, 286] width 14 height 14
click at [530, 332] on span "Generate Gif double_arrow" at bounding box center [516, 331] width 94 height 14
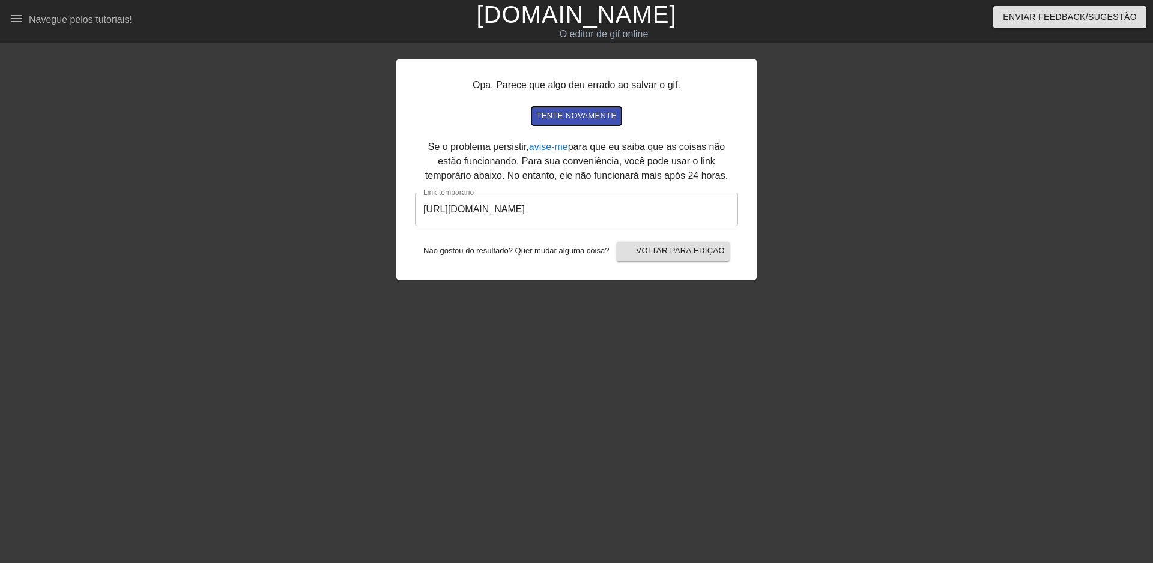
click at [573, 118] on font "tente novamente" at bounding box center [576, 115] width 80 height 9
click at [690, 252] on font "Voltar para edição" at bounding box center [680, 250] width 89 height 9
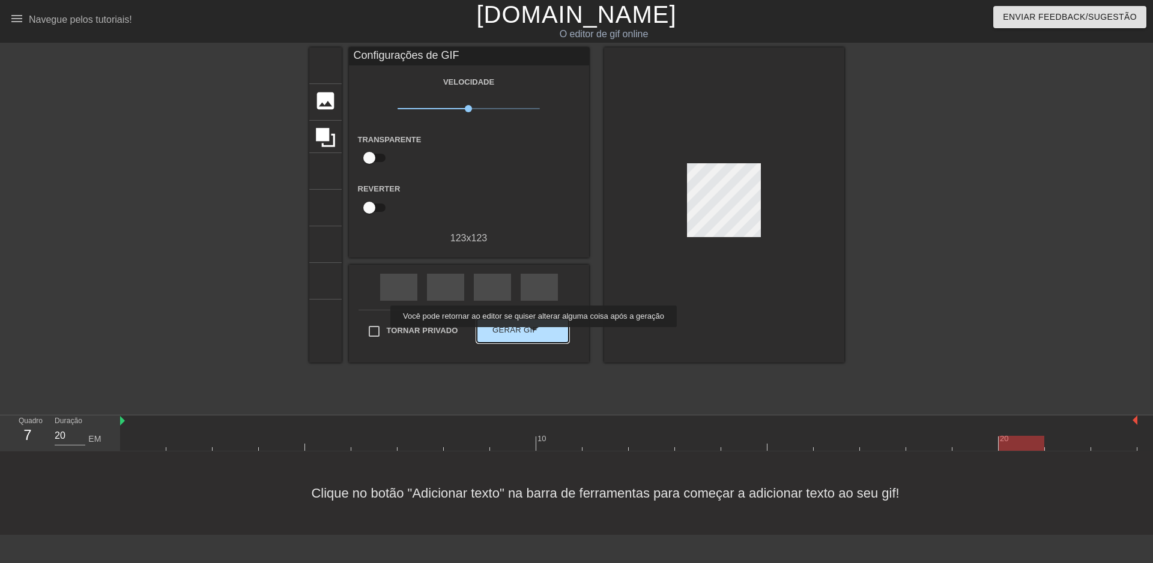
click at [532, 336] on font "Gerar GIF" at bounding box center [514, 331] width 45 height 14
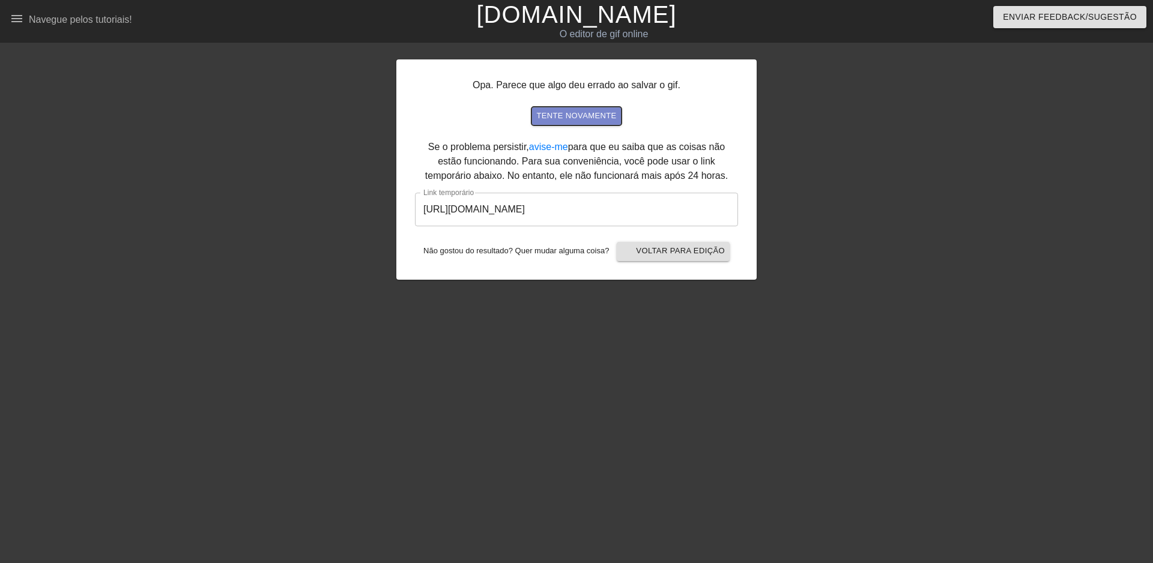
click at [580, 116] on font "tente novamente" at bounding box center [576, 115] width 80 height 9
drag, startPoint x: 685, startPoint y: 211, endPoint x: 381, endPoint y: 245, distance: 306.2
click at [381, 245] on div "Opa. Parece que algo deu errado ao salvar o gif. tente novamente Se o problema …" at bounding box center [576, 227] width 1153 height 360
click at [93, 24] on font "Navegue pelos tutoriais!" at bounding box center [80, 19] width 103 height 10
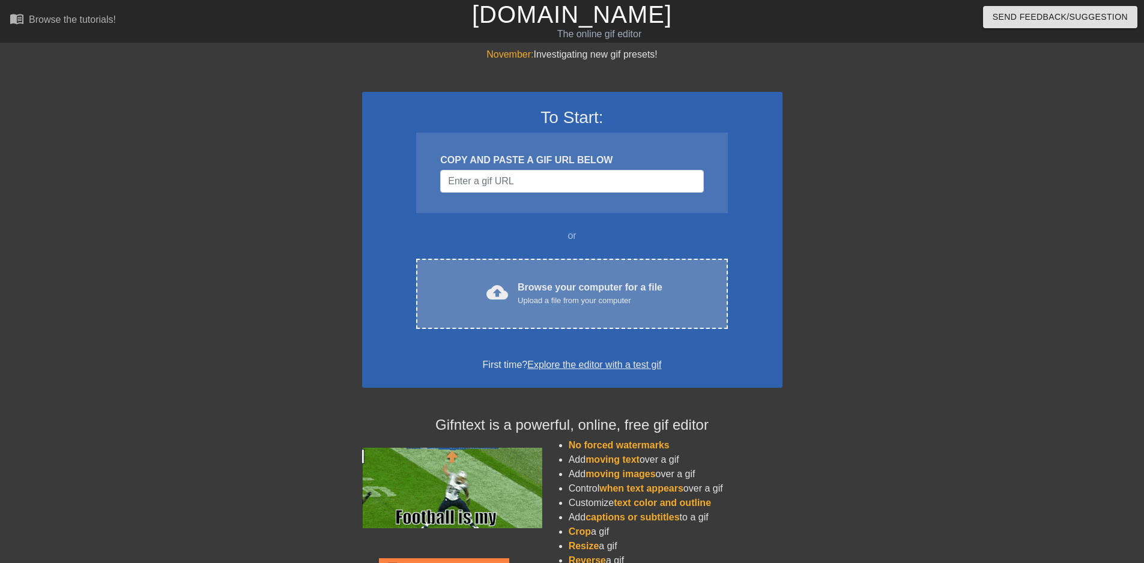
click at [534, 302] on div "Upload a file from your computer" at bounding box center [590, 301] width 145 height 12
